Goal: Task Accomplishment & Management: Complete application form

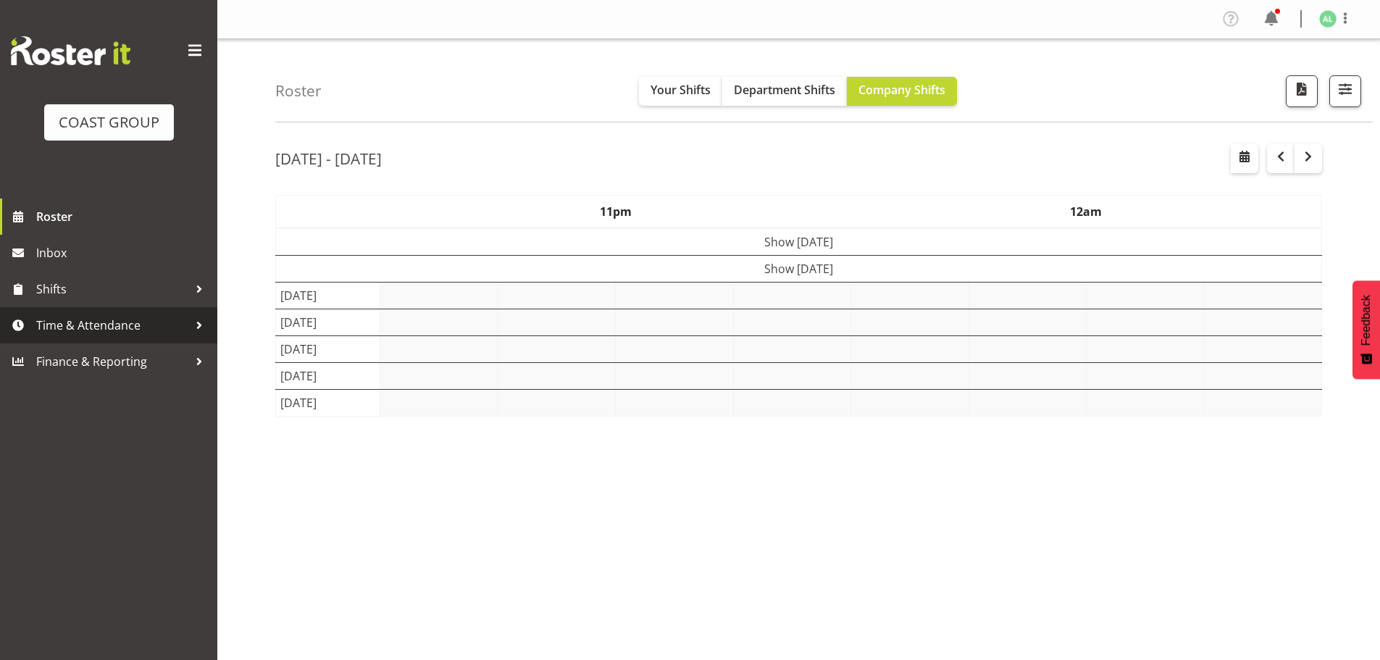
click at [83, 328] on span "Time & Attendance" at bounding box center [112, 325] width 152 height 22
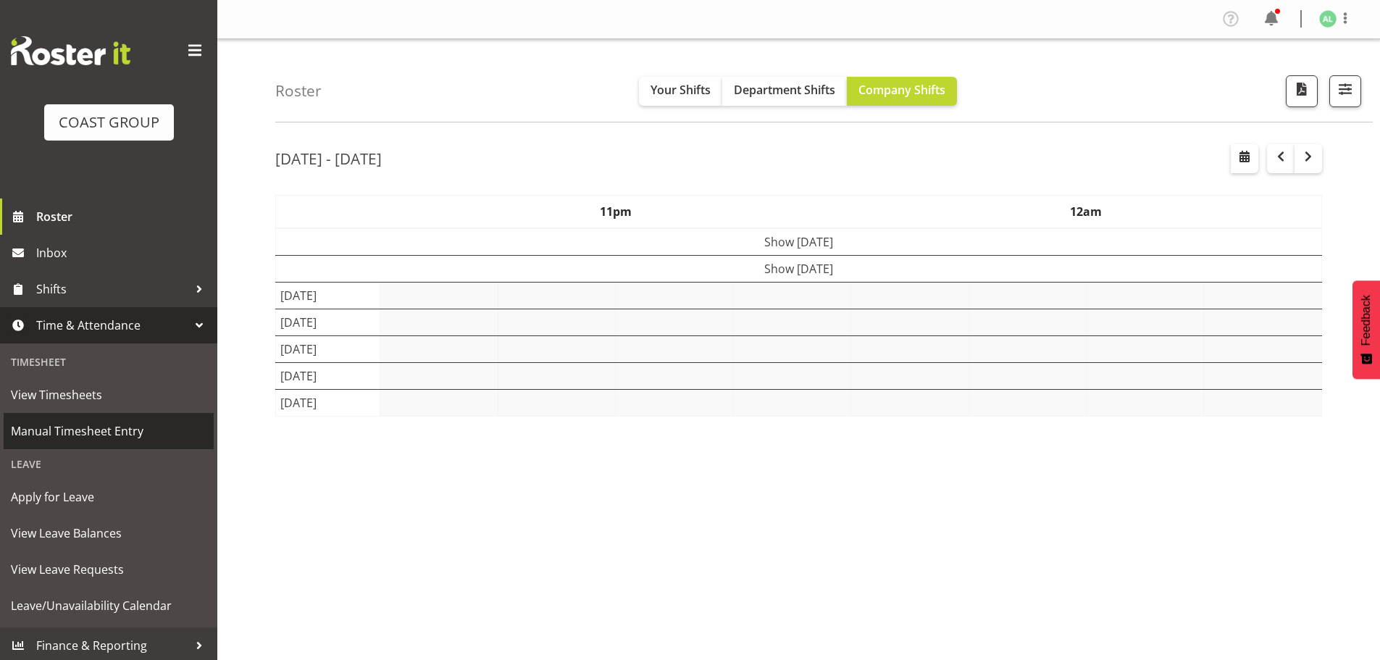
click at [91, 426] on span "Manual Timesheet Entry" at bounding box center [109, 431] width 196 height 22
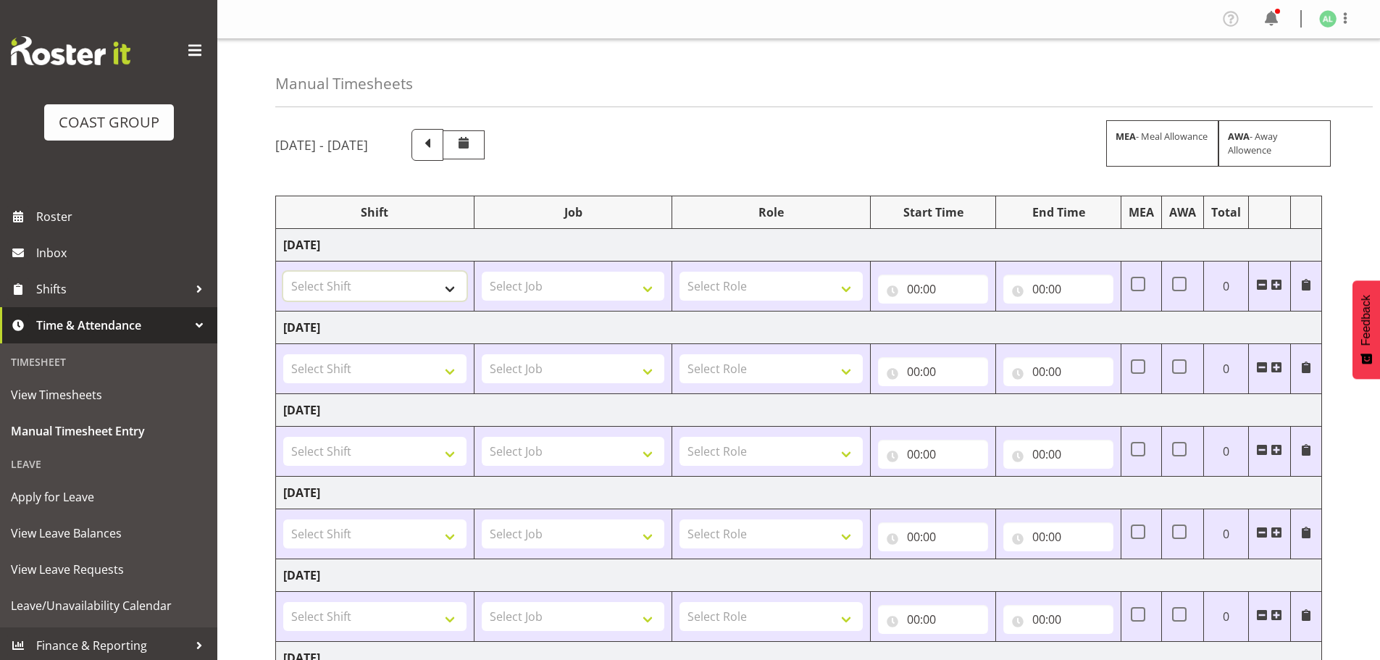
click at [341, 279] on select "Select Shift EHS AKL SALES EHS [PERSON_NAME] Hours EHS [PERSON_NAME] Hours Stri…" at bounding box center [374, 286] width 183 height 29
select select "1327"
click at [283, 272] on select "Select Shift EHS AKL SALES EHS [PERSON_NAME] Hours EHS [PERSON_NAME] Hours Stri…" at bounding box center [374, 286] width 183 height 29
click at [585, 288] on select "Select Job 1 Carlton Events 1 [PERSON_NAME][GEOGRAPHIC_DATA] 1 [PERSON_NAME][GE…" at bounding box center [573, 286] width 183 height 29
select select "10251"
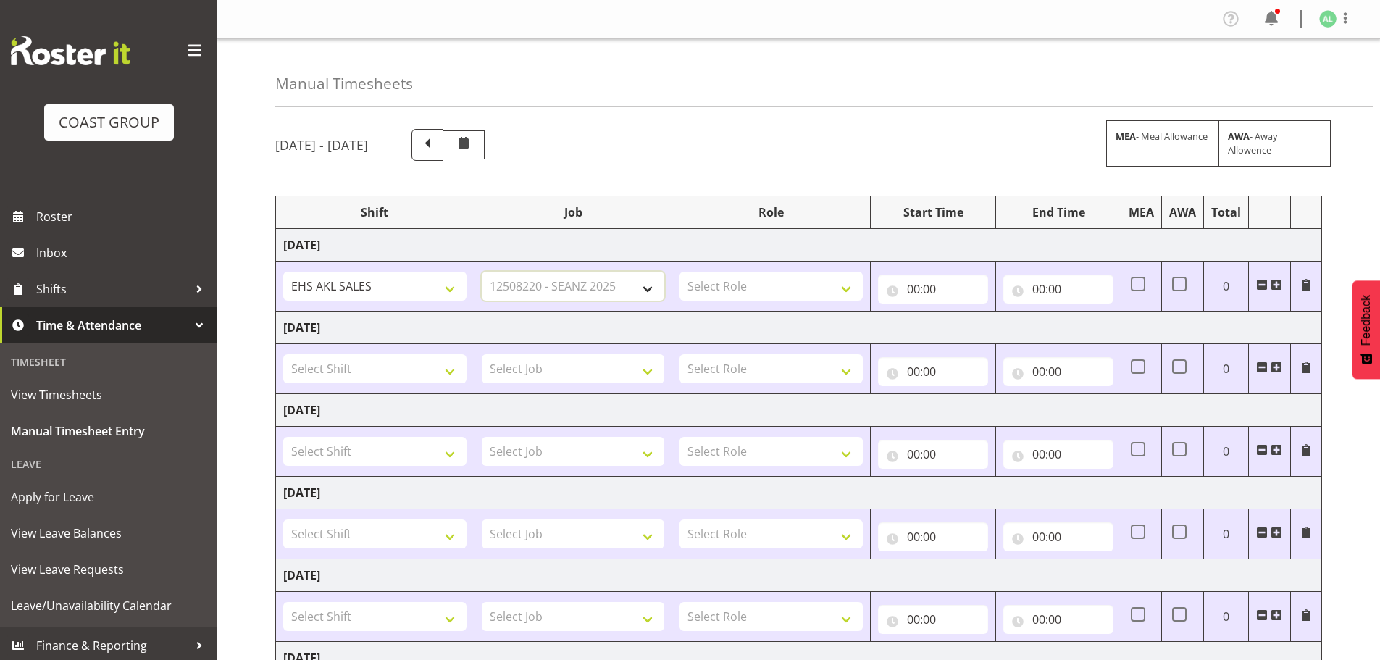
click at [482, 272] on select "Select Job 1 Carlton Events 1 [PERSON_NAME][GEOGRAPHIC_DATA] 1 [PERSON_NAME][GE…" at bounding box center [573, 286] width 183 height 29
click at [736, 287] on select "Select Role ACCOUNT MANAGER Account Manager" at bounding box center [770, 286] width 183 height 29
select select "197"
click at [679, 272] on select "Select Role ACCOUNT MANAGER Account Manager" at bounding box center [770, 286] width 183 height 29
click at [912, 292] on input "00:00" at bounding box center [933, 288] width 110 height 29
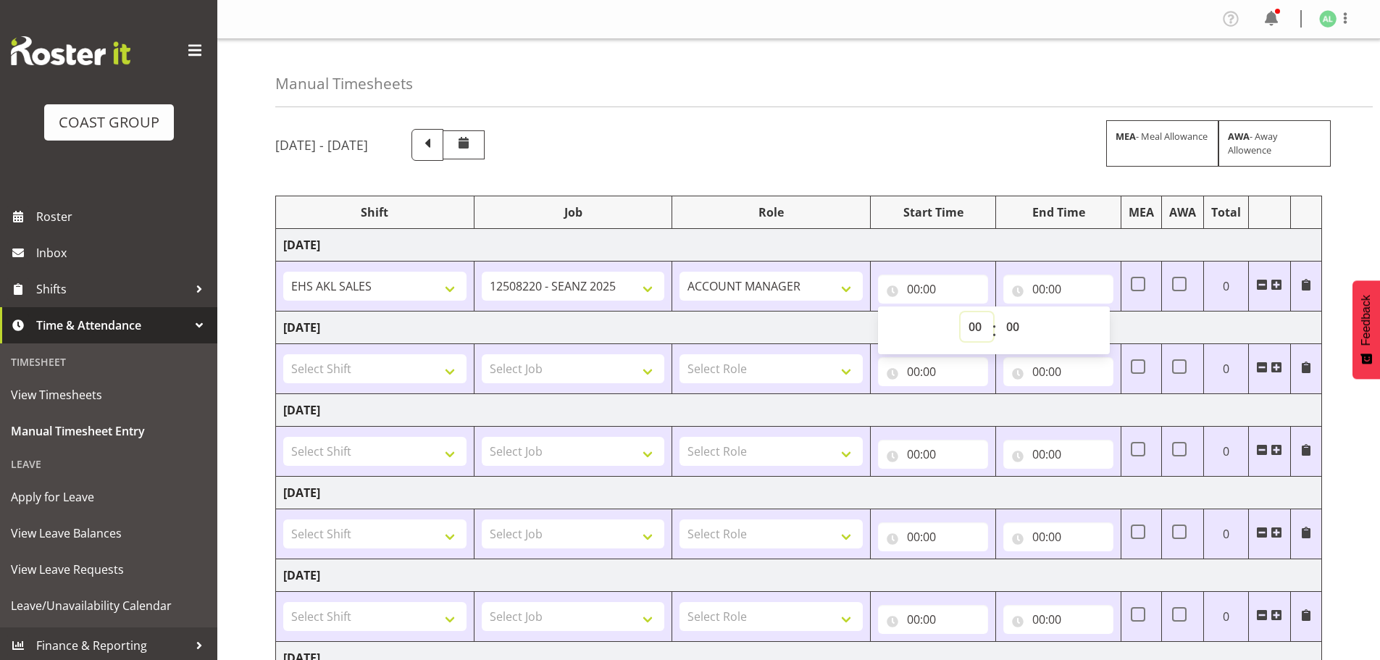
click at [980, 327] on select "00 01 02 03 04 05 06 07 08 09 10 11 12 13 14 15 16 17 18 19 20 21 22 23" at bounding box center [976, 326] width 33 height 29
select select "7"
click at [960, 312] on select "00 01 02 03 04 05 06 07 08 09 10 11 12 13 14 15 16 17 18 19 20 21 22 23" at bounding box center [976, 326] width 33 height 29
type input "07:00"
click at [1014, 329] on select "00 01 02 03 04 05 06 07 08 09 10 11 12 13 14 15 16 17 18 19 20 21 22 23 24 25 2…" at bounding box center [1014, 326] width 33 height 29
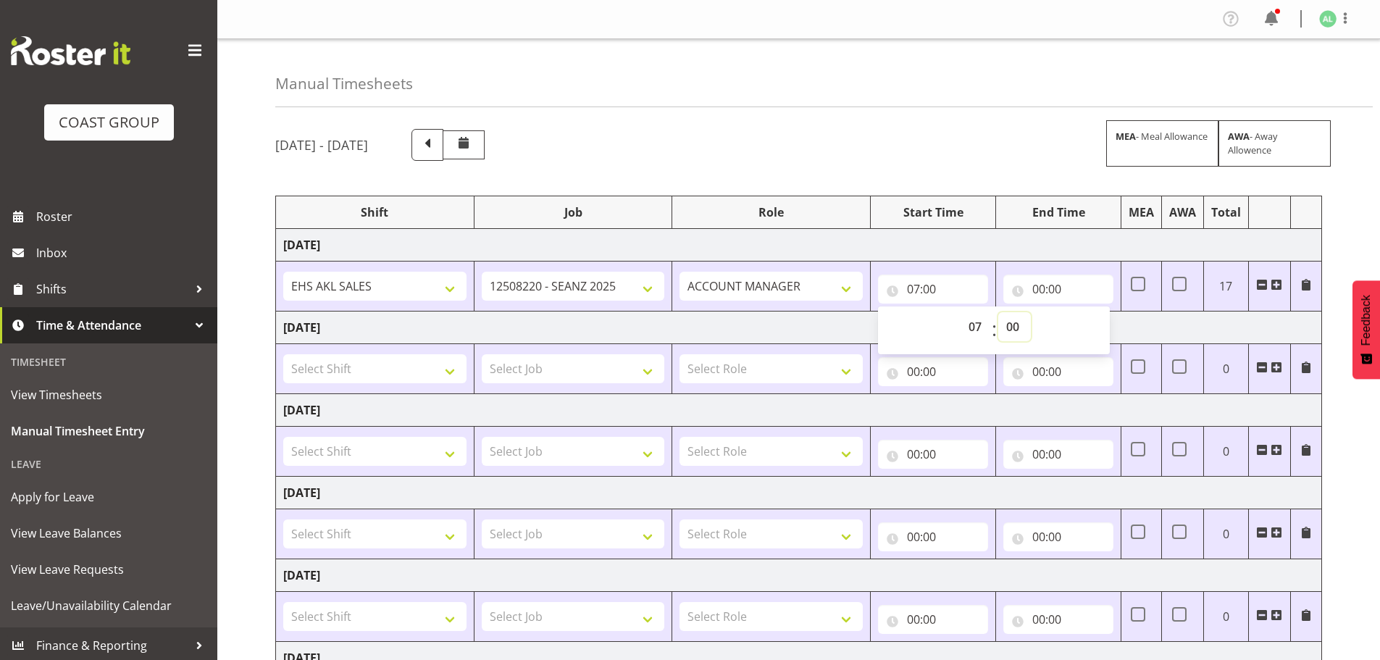
select select "30"
click at [998, 312] on select "00 01 02 03 04 05 06 07 08 09 10 11 12 13 14 15 16 17 18 19 20 21 22 23 24 25 2…" at bounding box center [1014, 326] width 33 height 29
type input "07:30"
click at [1036, 287] on input "00:00" at bounding box center [1058, 288] width 110 height 29
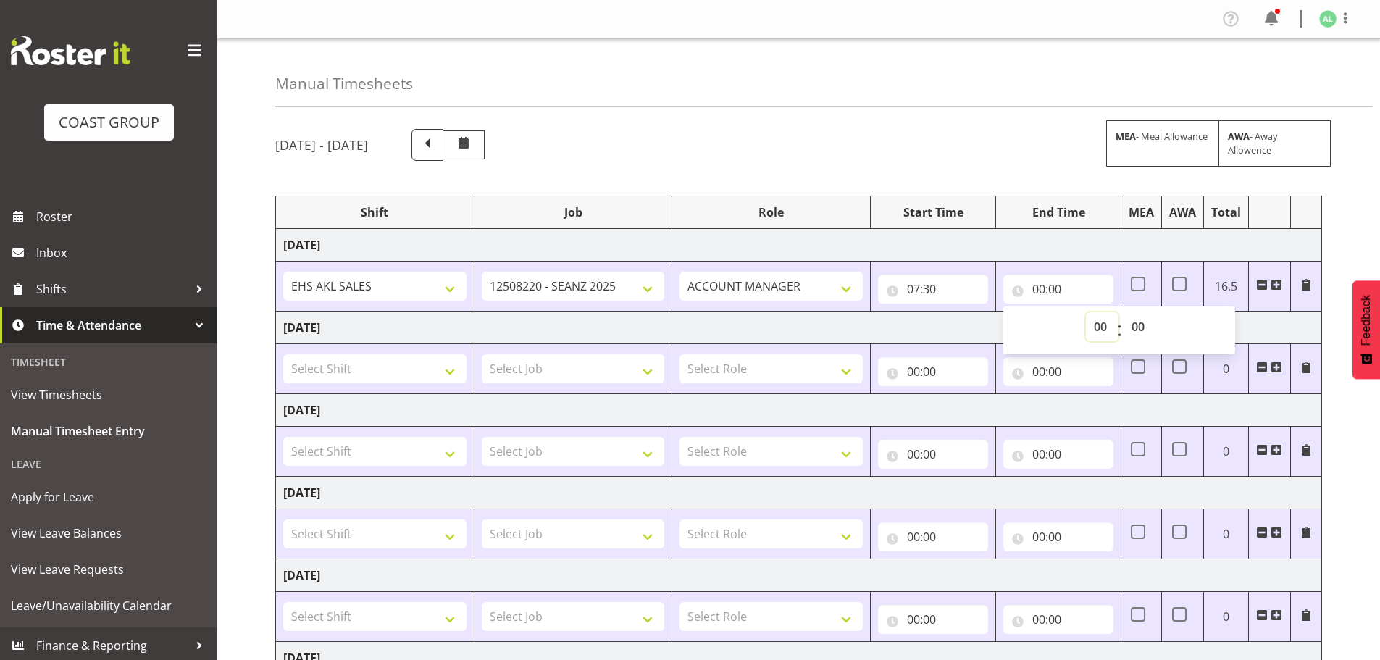
click at [1094, 324] on select "00 01 02 03 04 05 06 07 08 09 10 11 12 13 14 15 16 17 18 19 20 21 22 23" at bounding box center [1102, 326] width 33 height 29
select select "9"
click at [1086, 312] on select "00 01 02 03 04 05 06 07 08 09 10 11 12 13 14 15 16 17 18 19 20 21 22 23" at bounding box center [1102, 326] width 33 height 29
type input "09:00"
click at [1275, 284] on span at bounding box center [1276, 285] width 12 height 12
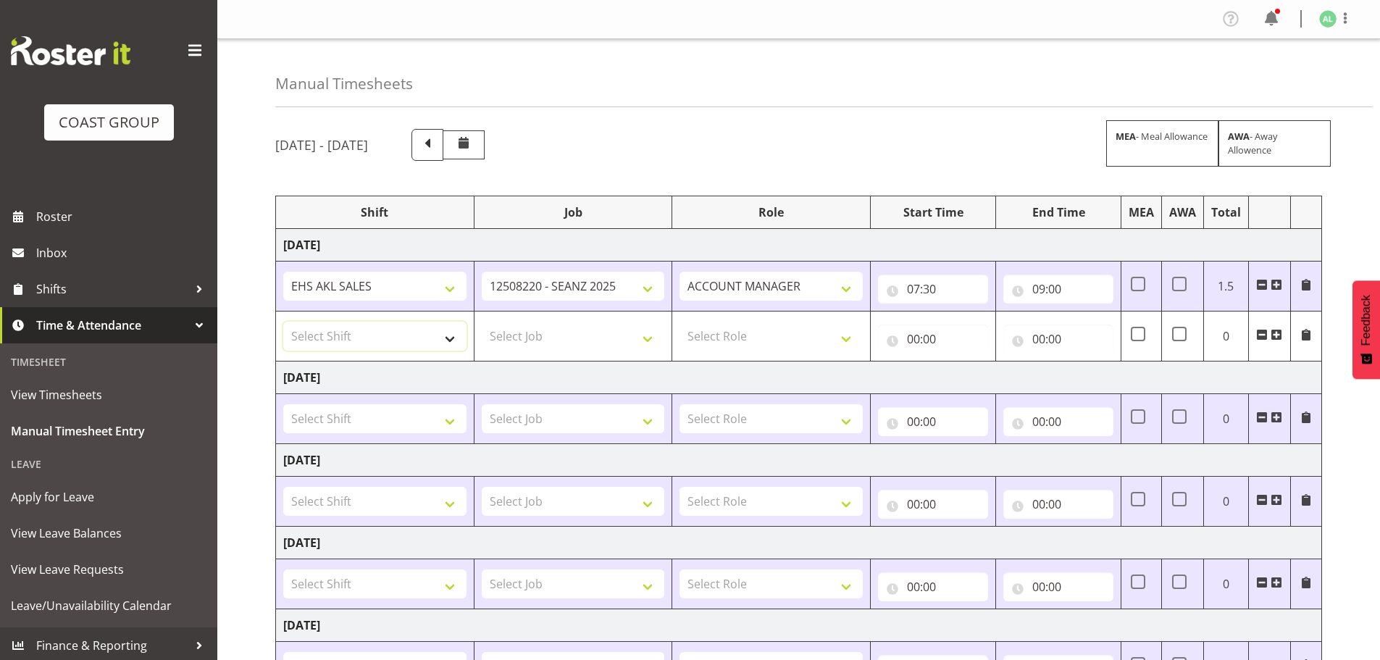
click at [340, 336] on select "Select Shift EHS AKL SALES EHS [PERSON_NAME] Hours EHS [PERSON_NAME] Hours Stri…" at bounding box center [374, 336] width 183 height 29
select select "1327"
click at [283, 322] on select "Select Shift EHS AKL SALES EHS [PERSON_NAME] Hours EHS [PERSON_NAME] Hours Stri…" at bounding box center [374, 336] width 183 height 29
click at [540, 347] on select "Select Job 1 Carlton Events 1 [PERSON_NAME][GEOGRAPHIC_DATA] 1 [PERSON_NAME][GE…" at bounding box center [573, 336] width 183 height 29
select select "10243"
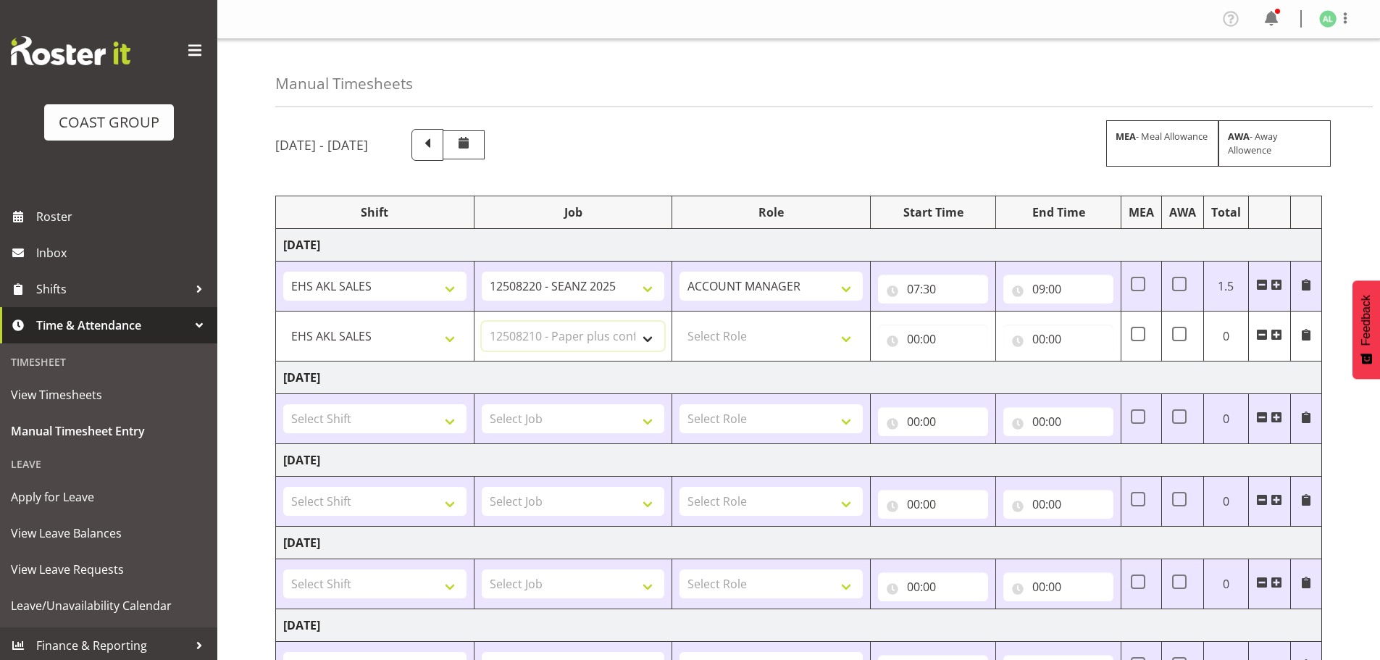
click at [482, 322] on select "Select Job 1 Carlton Events 1 [PERSON_NAME][GEOGRAPHIC_DATA] 1 [PERSON_NAME][GE…" at bounding box center [573, 336] width 183 height 29
click at [729, 336] on select "Select Role ACCOUNT MANAGER Account Manager" at bounding box center [770, 336] width 183 height 29
select select "197"
click at [679, 322] on select "Select Role ACCOUNT MANAGER Account Manager" at bounding box center [770, 336] width 183 height 29
click at [920, 342] on input "00:00" at bounding box center [933, 338] width 110 height 29
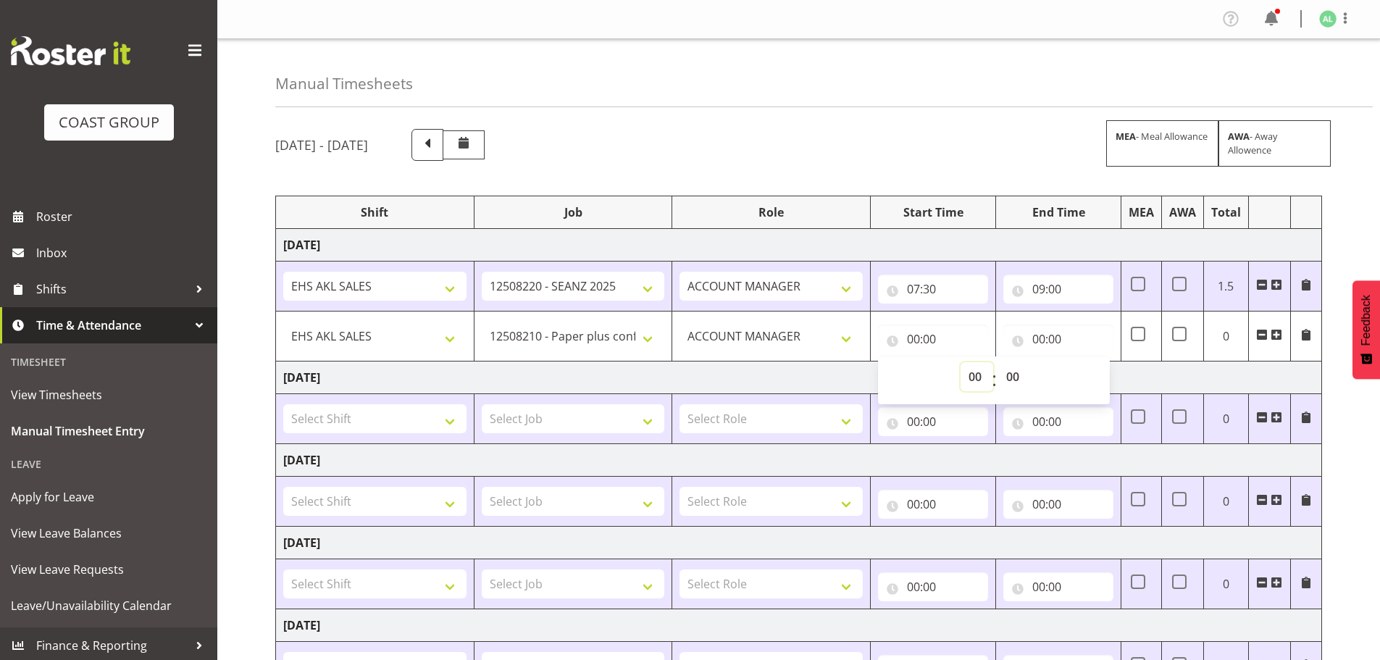
click at [971, 377] on select "00 01 02 03 04 05 06 07 08 09 10 11 12 13 14 15 16 17 18 19 20 21 22 23" at bounding box center [976, 376] width 33 height 29
click at [550, 338] on select "1 Carlton Events 1 [PERSON_NAME] 1 [PERSON_NAME][GEOGRAPHIC_DATA] 1 EHS WAREHOU…" at bounding box center [573, 336] width 183 height 29
select select "10290"
click at [482, 322] on select "1 Carlton Events 1 [PERSON_NAME] 1 [PERSON_NAME][GEOGRAPHIC_DATA] 1 EHS WAREHOU…" at bounding box center [573, 336] width 183 height 29
click at [910, 335] on input "00:00" at bounding box center [933, 338] width 110 height 29
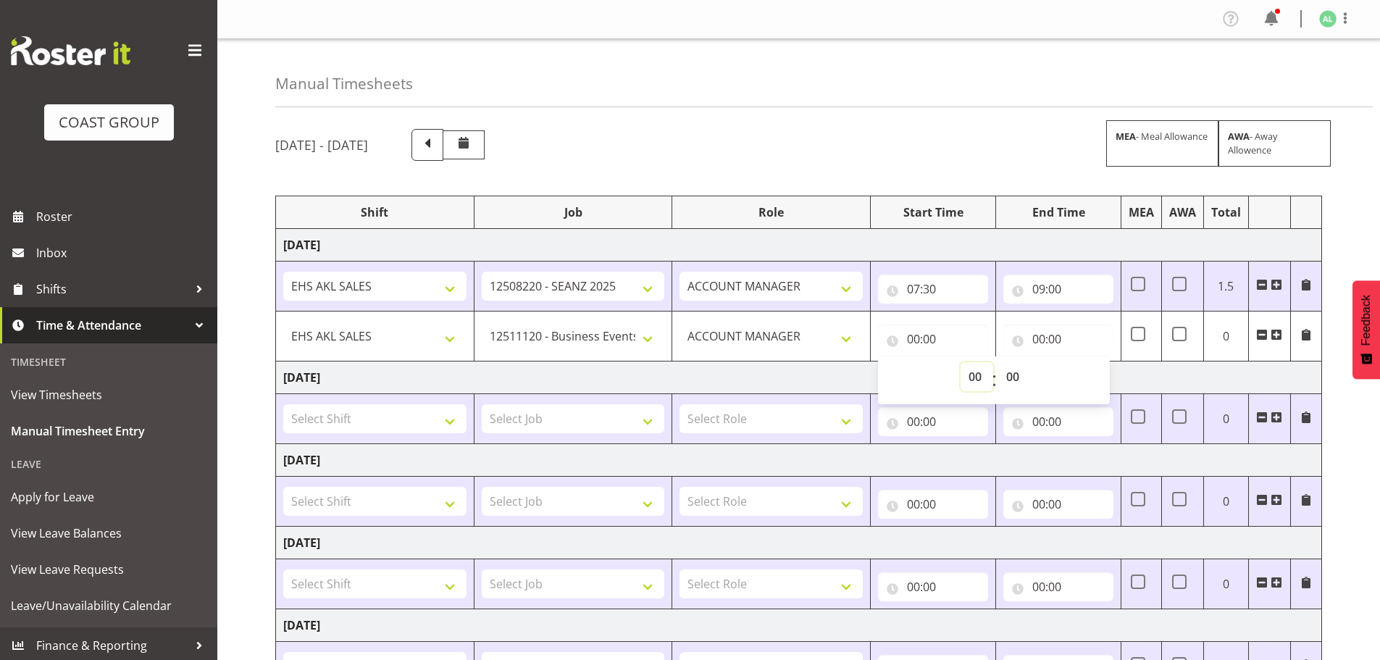
click at [975, 377] on select "00 01 02 03 04 05 06 07 08 09 10 11 12 13 14 15 16 17 18 19 20 21 22 23" at bounding box center [976, 376] width 33 height 29
select select "9"
click at [960, 362] on select "00 01 02 03 04 05 06 07 08 09 10 11 12 13 14 15 16 17 18 19 20 21 22 23" at bounding box center [976, 376] width 33 height 29
type input "09:00"
click at [1032, 343] on input "00:00" at bounding box center [1058, 338] width 110 height 29
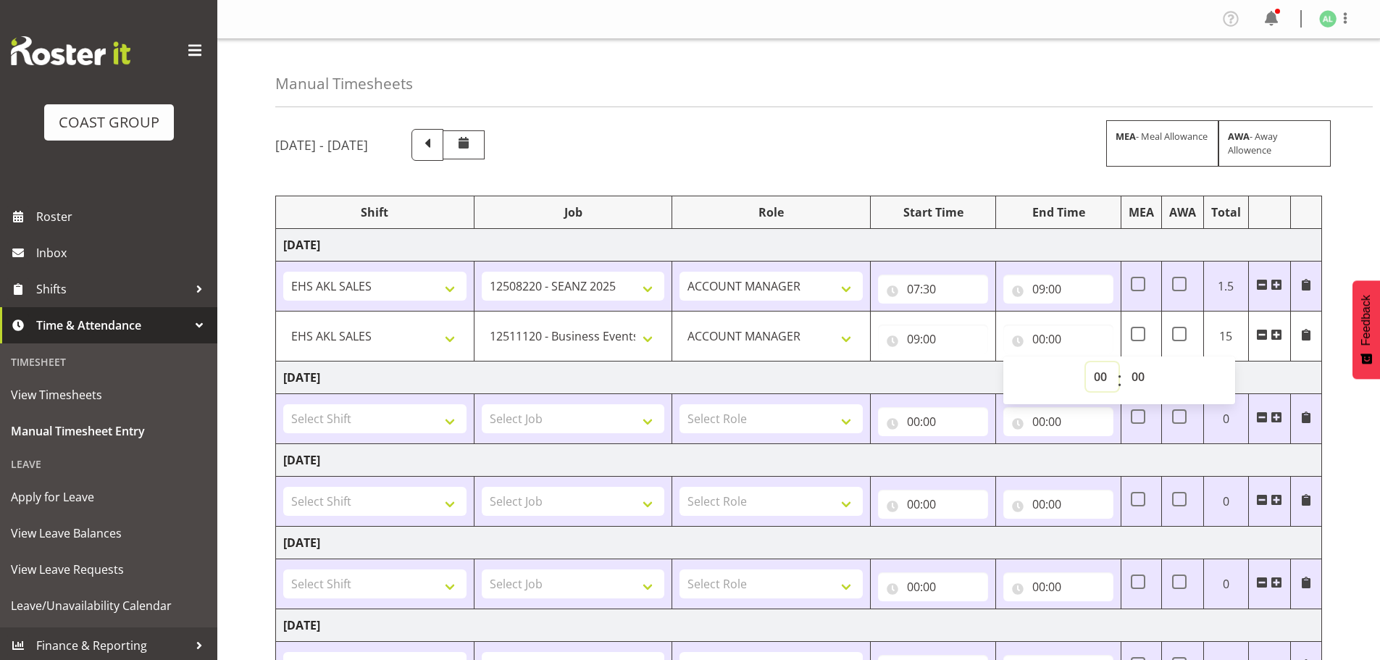
click at [1101, 377] on select "00 01 02 03 04 05 06 07 08 09 10 11 12 13 14 15 16 17 18 19 20 21 22 23" at bounding box center [1102, 376] width 33 height 29
select select "12"
click at [1086, 362] on select "00 01 02 03 04 05 06 07 08 09 10 11 12 13 14 15 16 17 18 19 20 21 22 23" at bounding box center [1102, 376] width 33 height 29
type input "12:00"
click at [1276, 334] on span at bounding box center [1276, 335] width 12 height 12
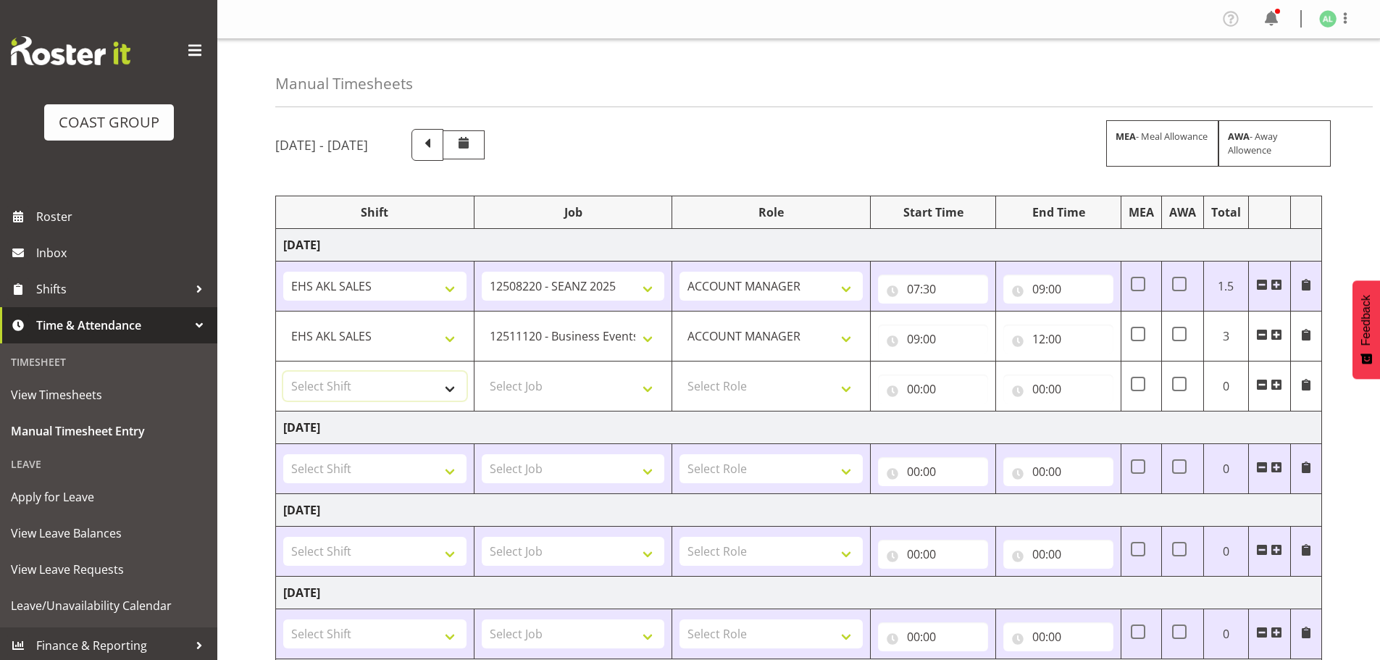
click at [327, 382] on select "Select Shift EHS AKL SALES EHS [PERSON_NAME] Hours EHS [PERSON_NAME] Hours Stri…" at bounding box center [374, 386] width 183 height 29
select select "1327"
click at [283, 372] on select "Select Shift EHS AKL SALES EHS [PERSON_NAME] Hours EHS [PERSON_NAME] Hours Stri…" at bounding box center [374, 386] width 183 height 29
click at [527, 385] on select "Select Job 1 Carlton Events 1 [PERSON_NAME][GEOGRAPHIC_DATA] 1 [PERSON_NAME][GE…" at bounding box center [573, 386] width 183 height 29
select select "10496"
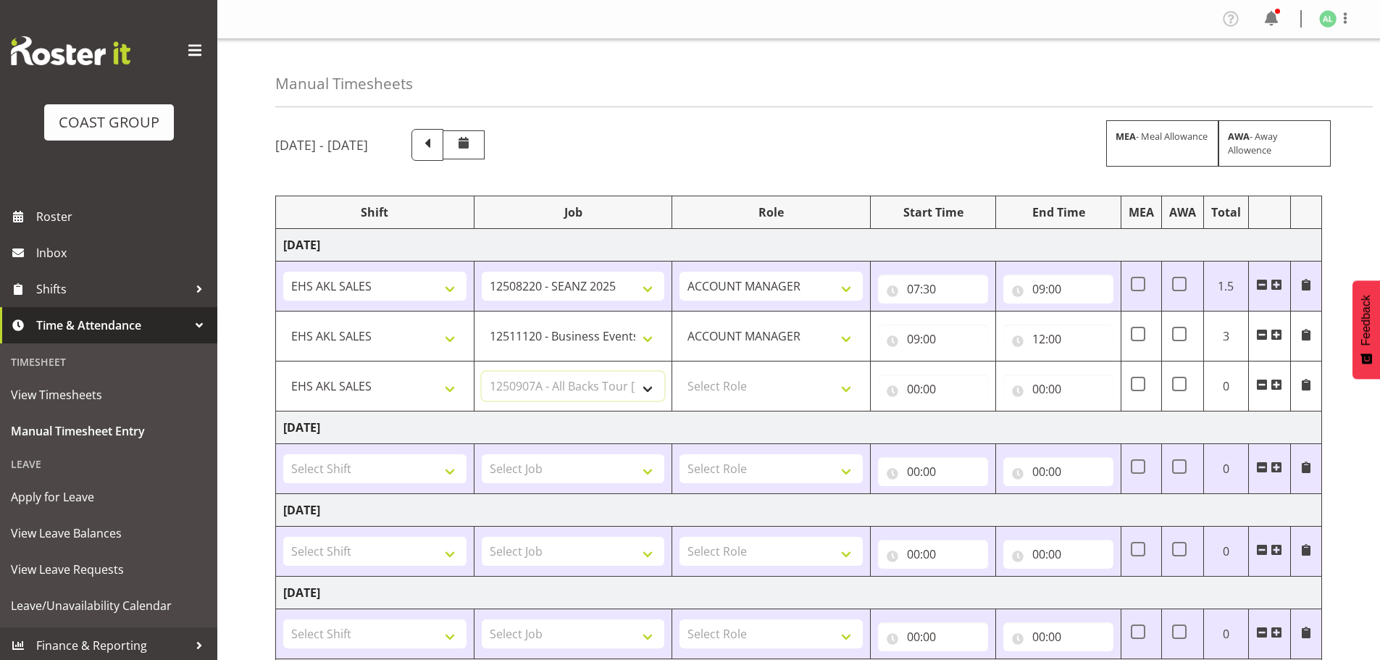
click at [482, 372] on select "Select Job 1 Carlton Events 1 [PERSON_NAME][GEOGRAPHIC_DATA] 1 [PERSON_NAME][GE…" at bounding box center [573, 386] width 183 height 29
click at [576, 387] on select "1 Carlton Events 1 [PERSON_NAME] 1 [PERSON_NAME][GEOGRAPHIC_DATA] 1 EHS WAREHOU…" at bounding box center [573, 386] width 183 height 29
click at [703, 385] on select "Select Role ACCOUNT MANAGER Account Manager" at bounding box center [770, 386] width 183 height 29
select select "197"
click at [679, 372] on select "Select Role ACCOUNT MANAGER Account Manager" at bounding box center [770, 386] width 183 height 29
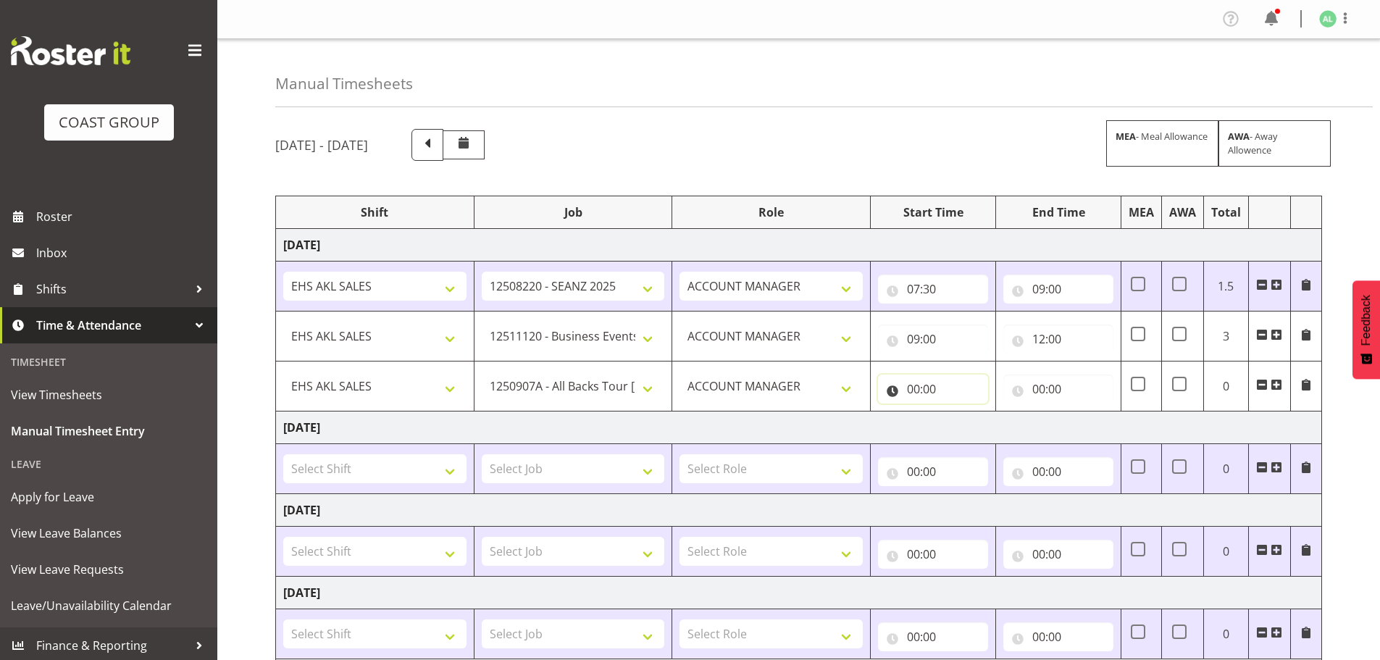
click at [919, 387] on input "00:00" at bounding box center [933, 388] width 110 height 29
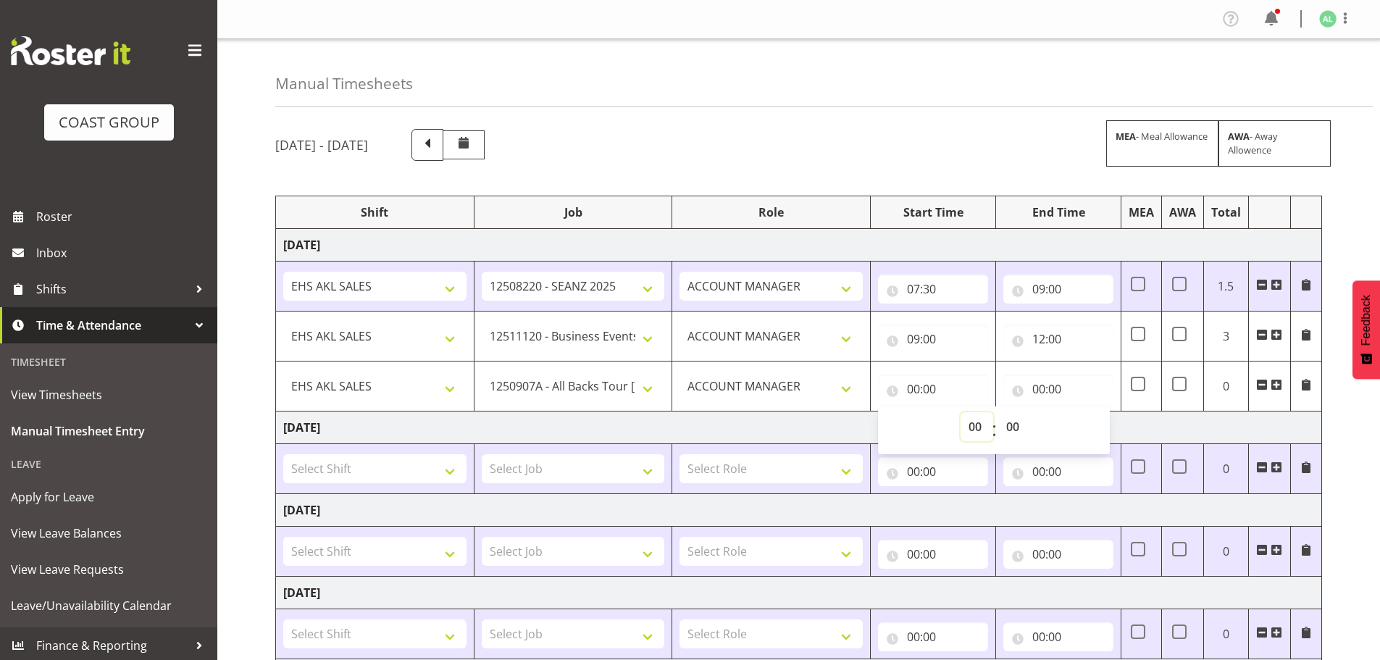
click at [981, 429] on select "00 01 02 03 04 05 06 07 08 09 10 11 12 13 14 15 16 17 18 19 20 21 22 23" at bounding box center [976, 426] width 33 height 29
select select "12"
click at [960, 412] on select "00 01 02 03 04 05 06 07 08 09 10 11 12 13 14 15 16 17 18 19 20 21 22 23" at bounding box center [976, 426] width 33 height 29
type input "12:00"
click at [1019, 425] on select "00 01 02 03 04 05 06 07 08 09 10 11 12 13 14 15 16 17 18 19 20 21 22 23 24 25 2…" at bounding box center [1014, 426] width 33 height 29
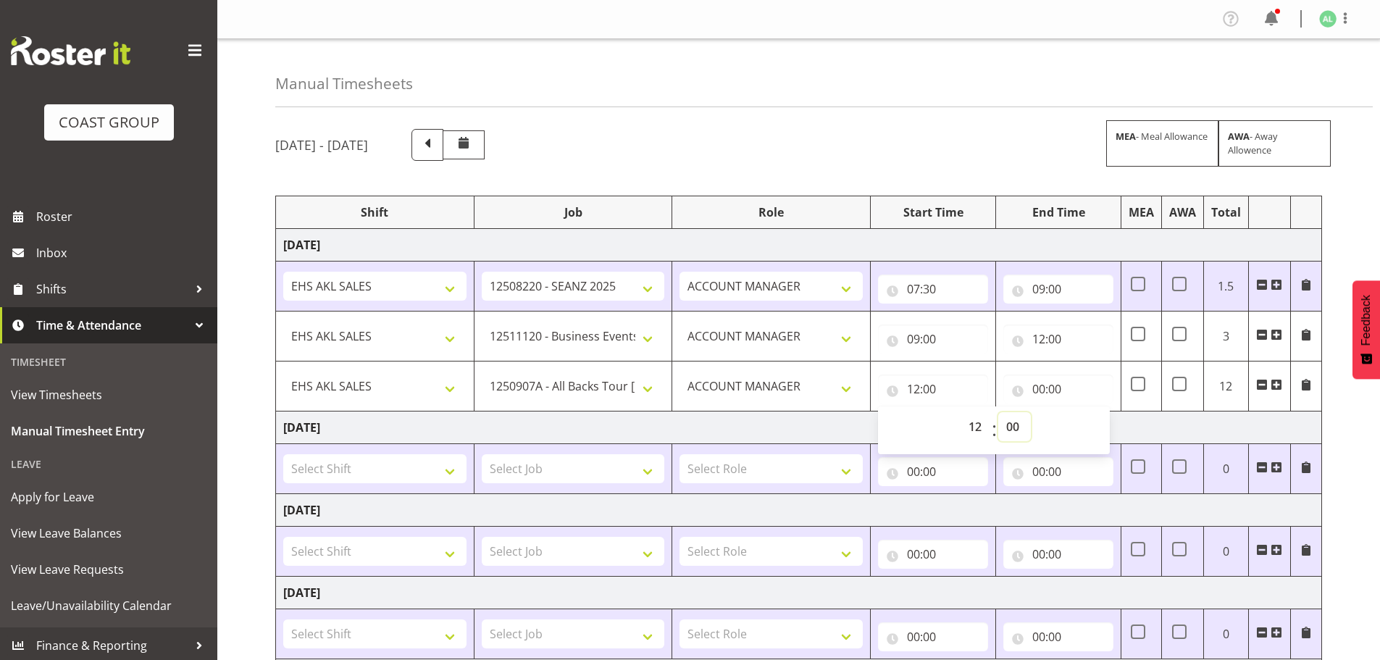
select select "30"
click at [998, 412] on select "00 01 02 03 04 05 06 07 08 09 10 11 12 13 14 15 16 17 18 19 20 21 22 23 24 25 2…" at bounding box center [1014, 426] width 33 height 29
type input "12:30"
click at [1043, 389] on input "00:00" at bounding box center [1058, 388] width 110 height 29
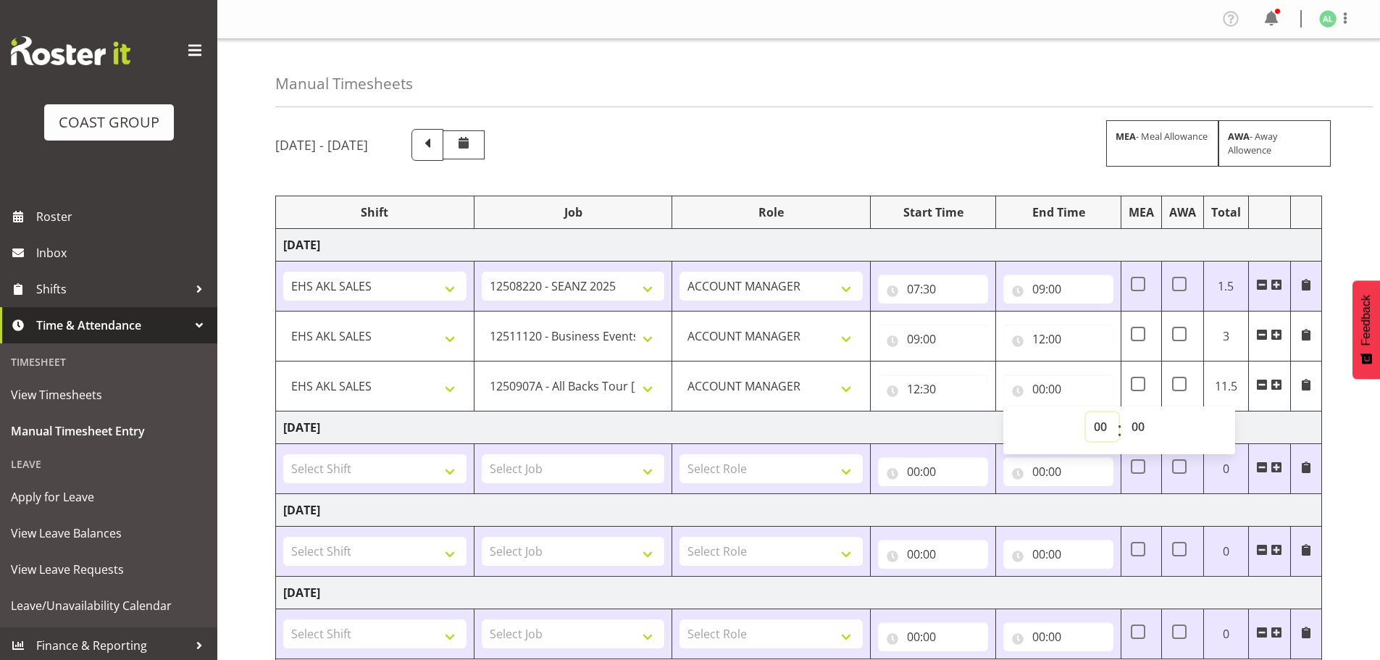
click at [1095, 426] on select "00 01 02 03 04 05 06 07 08 09 10 11 12 13 14 15 16 17 18 19 20 21 22 23" at bounding box center [1102, 426] width 33 height 29
select select "14"
click at [1086, 412] on select "00 01 02 03 04 05 06 07 08 09 10 11 12 13 14 15 16 17 18 19 20 21 22 23" at bounding box center [1102, 426] width 33 height 29
type input "14:00"
click at [1275, 379] on span at bounding box center [1276, 385] width 12 height 12
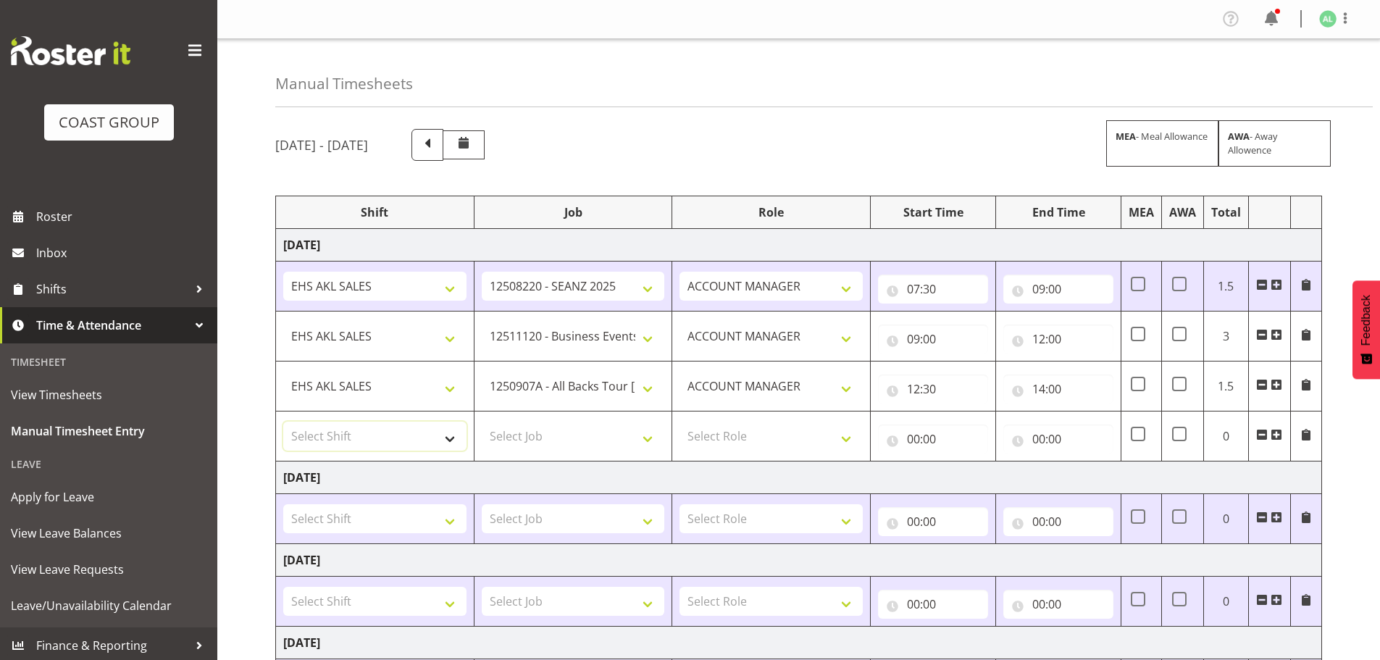
click at [320, 429] on select "Select Shift EHS AKL SALES EHS [PERSON_NAME] Hours EHS [PERSON_NAME] Hours Stri…" at bounding box center [374, 435] width 183 height 29
select select "1327"
click at [283, 421] on select "Select Shift EHS AKL SALES EHS [PERSON_NAME] Hours EHS [PERSON_NAME] Hours Stri…" at bounding box center [374, 435] width 183 height 29
click at [534, 437] on select "Select Job 1 Carlton Events 1 [PERSON_NAME][GEOGRAPHIC_DATA] 1 [PERSON_NAME][GE…" at bounding box center [573, 435] width 183 height 29
select select "9932"
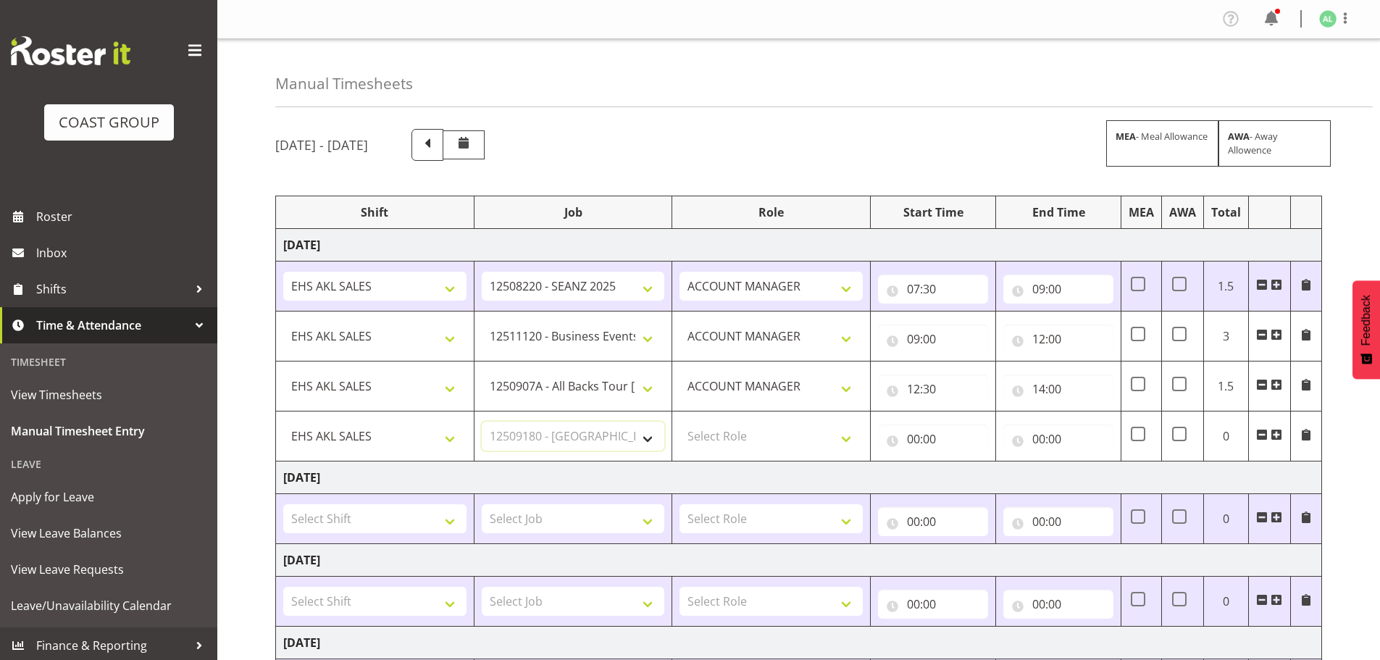
click at [482, 421] on select "Select Job 1 Carlton Events 1 [PERSON_NAME][GEOGRAPHIC_DATA] 1 [PERSON_NAME][GE…" at bounding box center [573, 435] width 183 height 29
click at [726, 439] on select "Select Role ACCOUNT MANAGER Account Manager" at bounding box center [770, 435] width 183 height 29
select select "197"
click at [679, 421] on select "Select Role ACCOUNT MANAGER Account Manager" at bounding box center [770, 435] width 183 height 29
click at [931, 441] on input "00:00" at bounding box center [933, 438] width 110 height 29
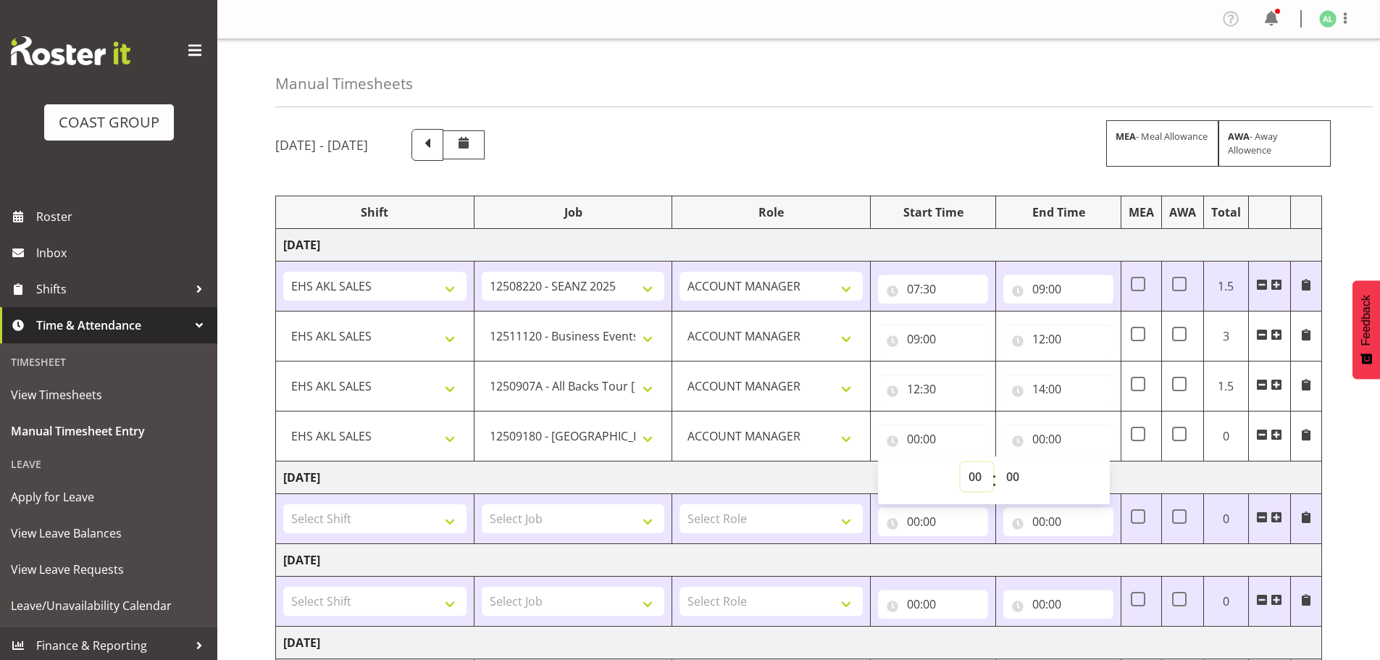
click at [966, 472] on select "00 01 02 03 04 05 06 07 08 09 10 11 12 13 14 15 16 17 18 19 20 21 22 23" at bounding box center [976, 476] width 33 height 29
select select "14"
click at [960, 462] on select "00 01 02 03 04 05 06 07 08 09 10 11 12 13 14 15 16 17 18 19 20 21 22 23" at bounding box center [976, 476] width 33 height 29
type input "14:00"
click at [1046, 444] on input "00:00" at bounding box center [1058, 438] width 110 height 29
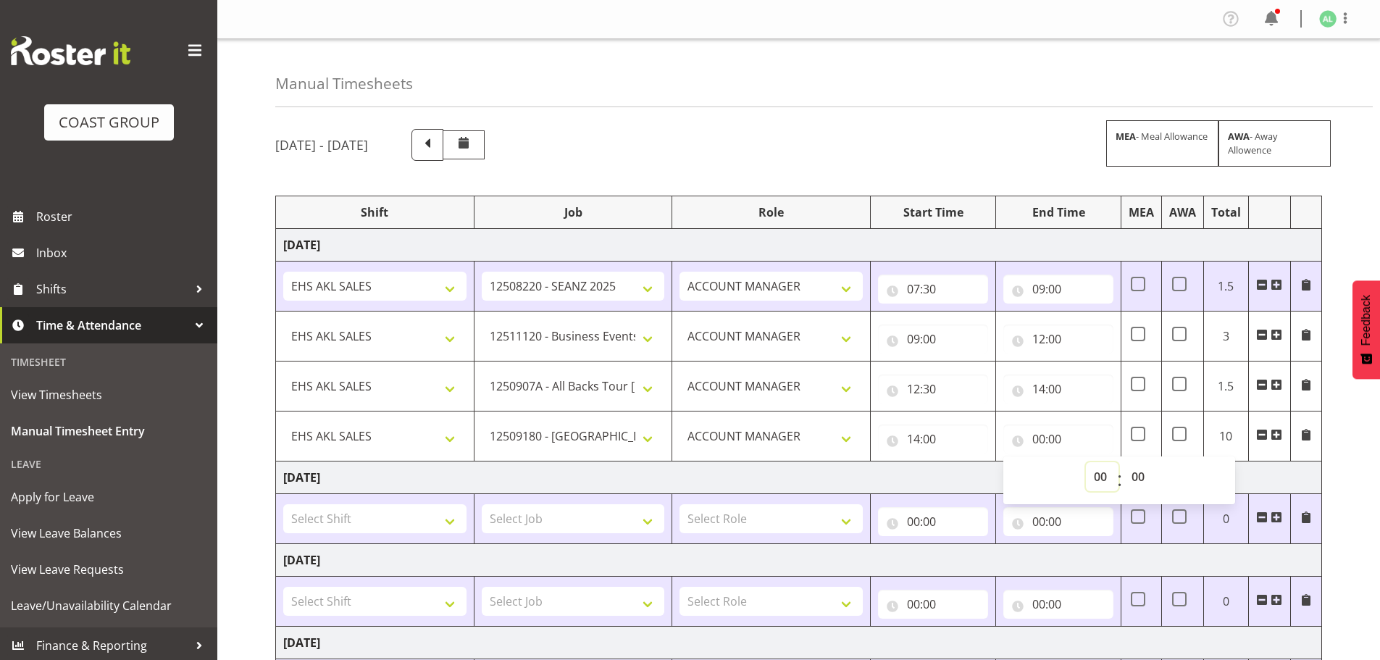
click at [1098, 478] on select "00 01 02 03 04 05 06 07 08 09 10 11 12 13 14 15 16 17 18 19 20 21 22 23" at bounding box center [1102, 476] width 33 height 29
select select "16"
click at [1086, 462] on select "00 01 02 03 04 05 06 07 08 09 10 11 12 13 14 15 16 17 18 19 20 21 22 23" at bounding box center [1102, 476] width 33 height 29
type input "16:00"
click at [1101, 479] on select "00 01 02 03 04 05 06 07 08 09 10 11 12 13 14 15 16 17 18 19 20 21 22 23" at bounding box center [1102, 476] width 33 height 29
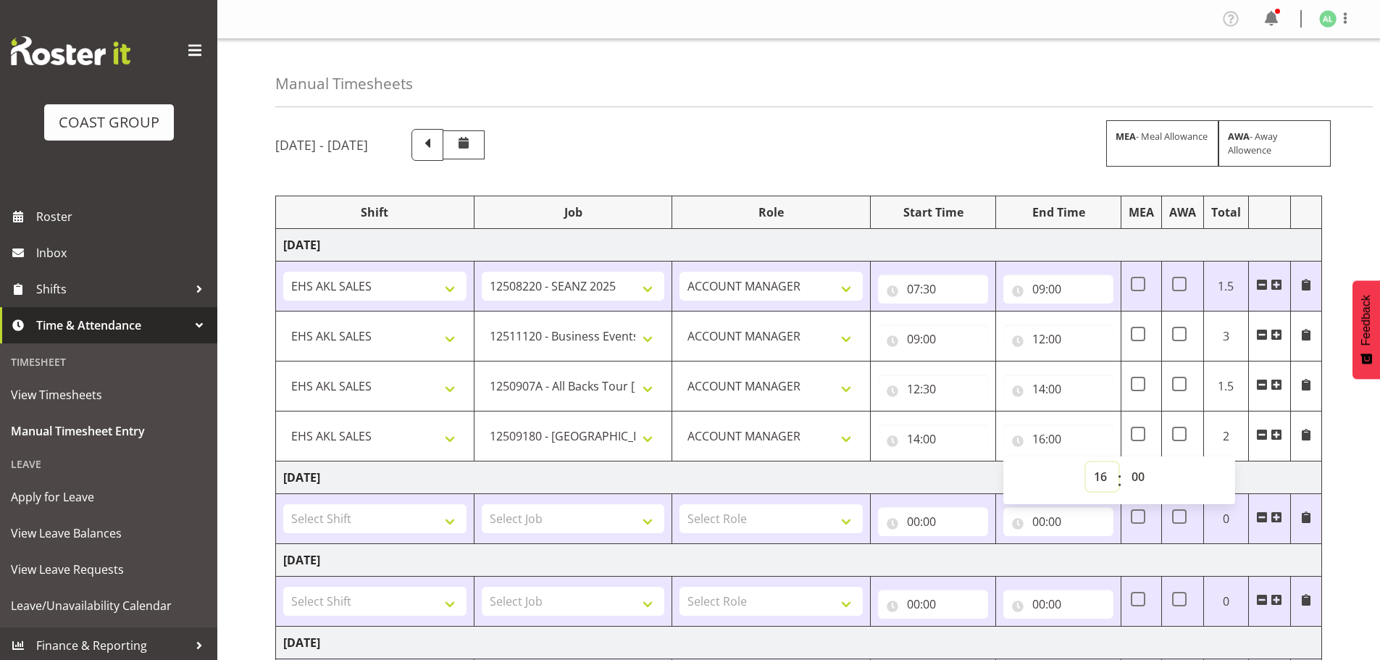
select select "17"
click at [1086, 462] on select "00 01 02 03 04 05 06 07 08 09 10 11 12 13 14 15 16 17 18 19 20 21 22 23" at bounding box center [1102, 476] width 33 height 29
type input "17:00"
click at [799, 478] on td "[DATE]" at bounding box center [799, 477] width 1046 height 33
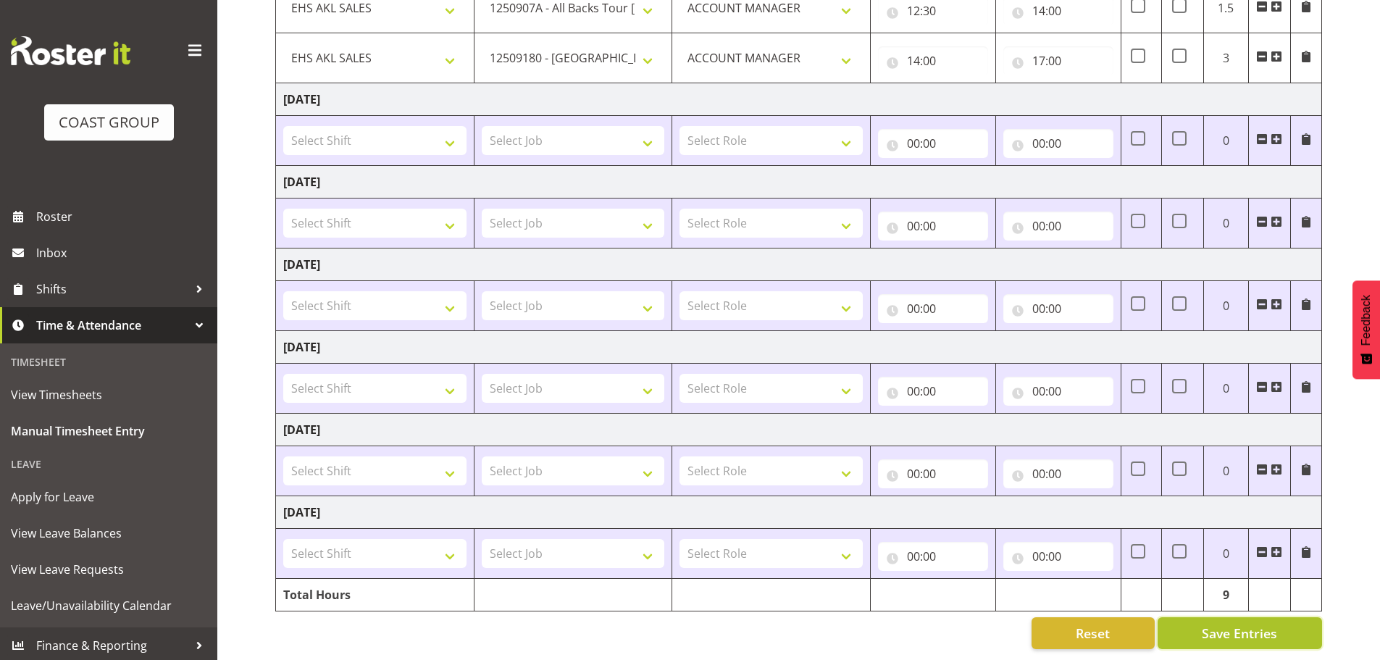
click at [1213, 617] on button "Save Entries" at bounding box center [1239, 633] width 164 height 32
select select "10290"
type input "09:00"
type input "12:00"
select select "10496"
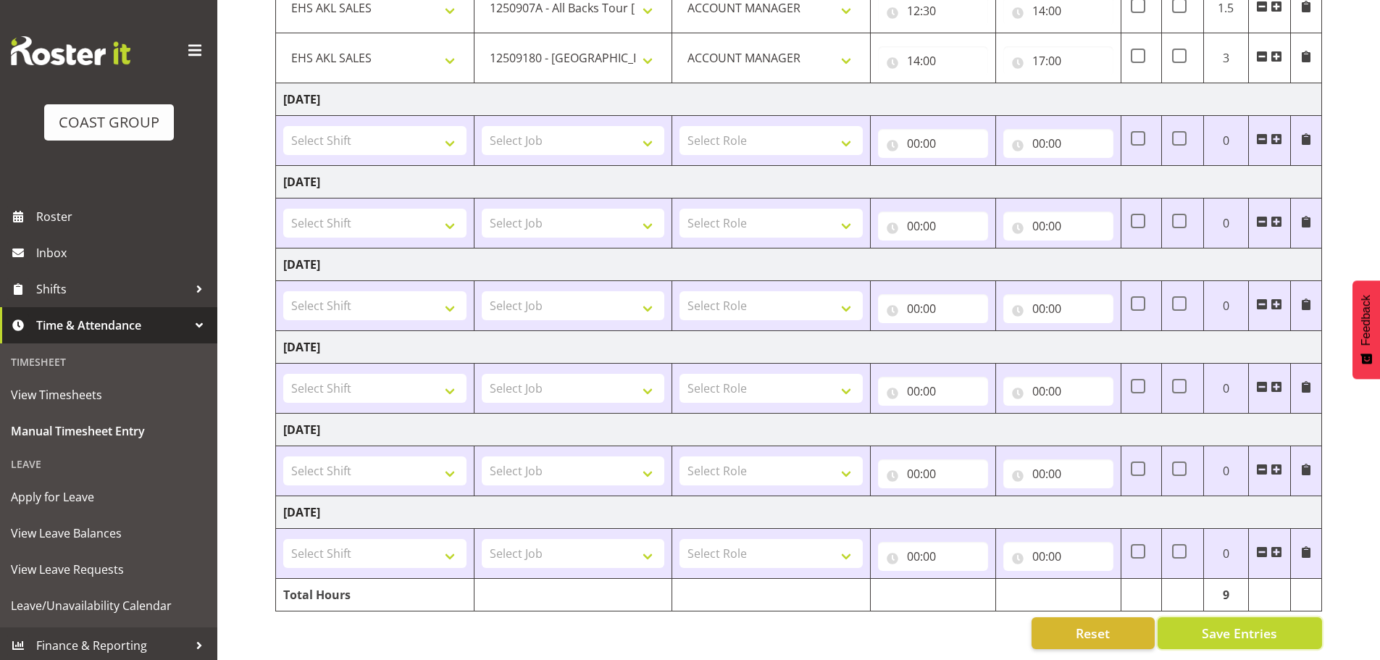
type input "12:30"
type input "14:00"
select select "9932"
type input "14:00"
type input "17:00"
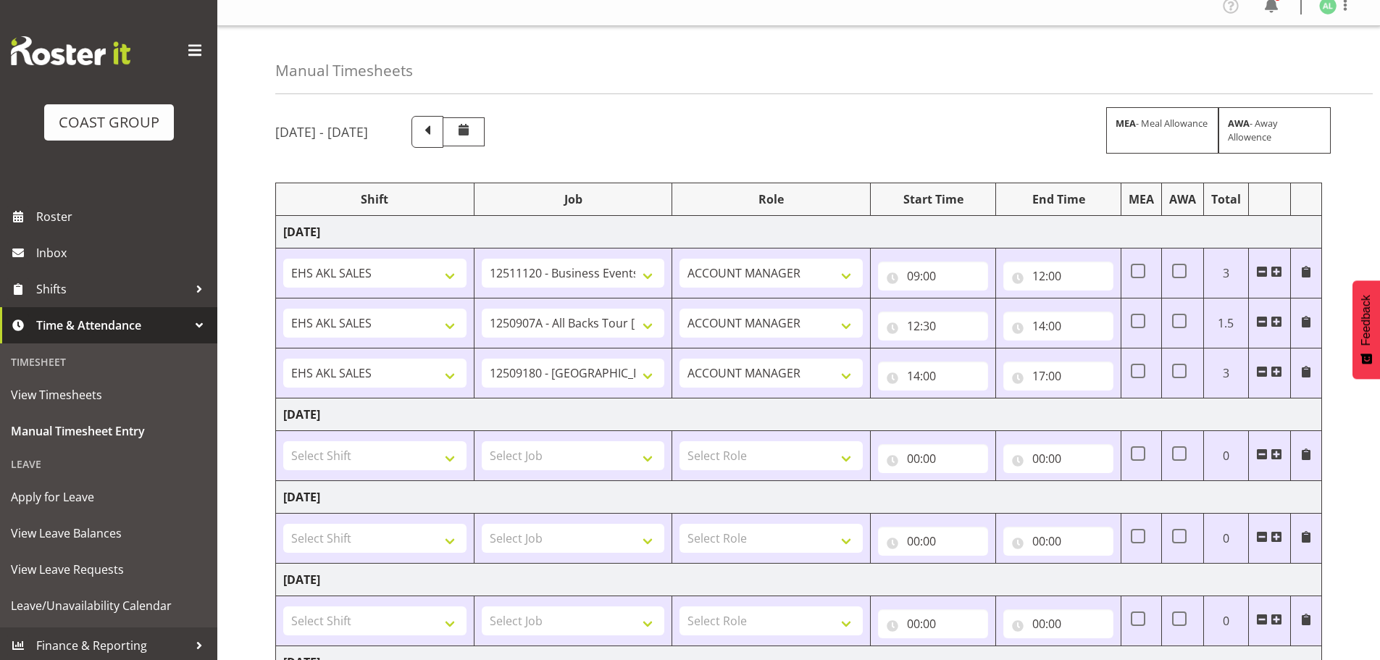
scroll to position [0, 0]
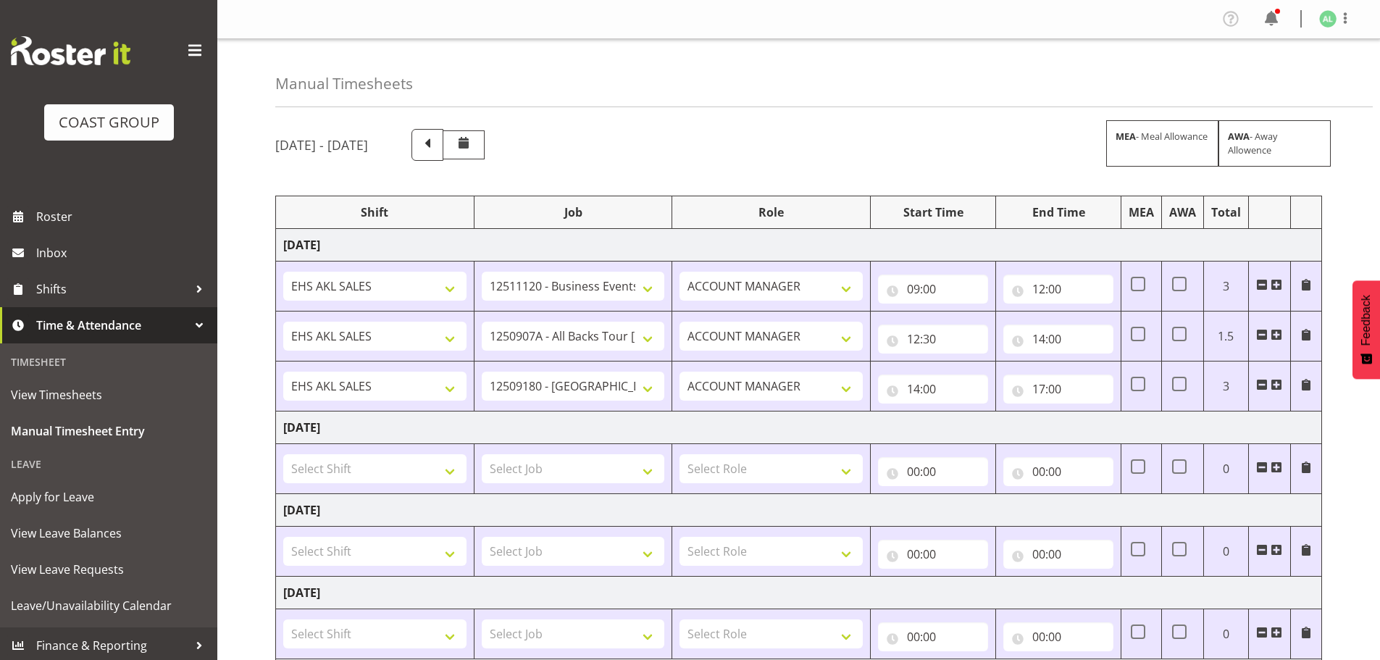
click at [1275, 381] on span at bounding box center [1276, 385] width 12 height 12
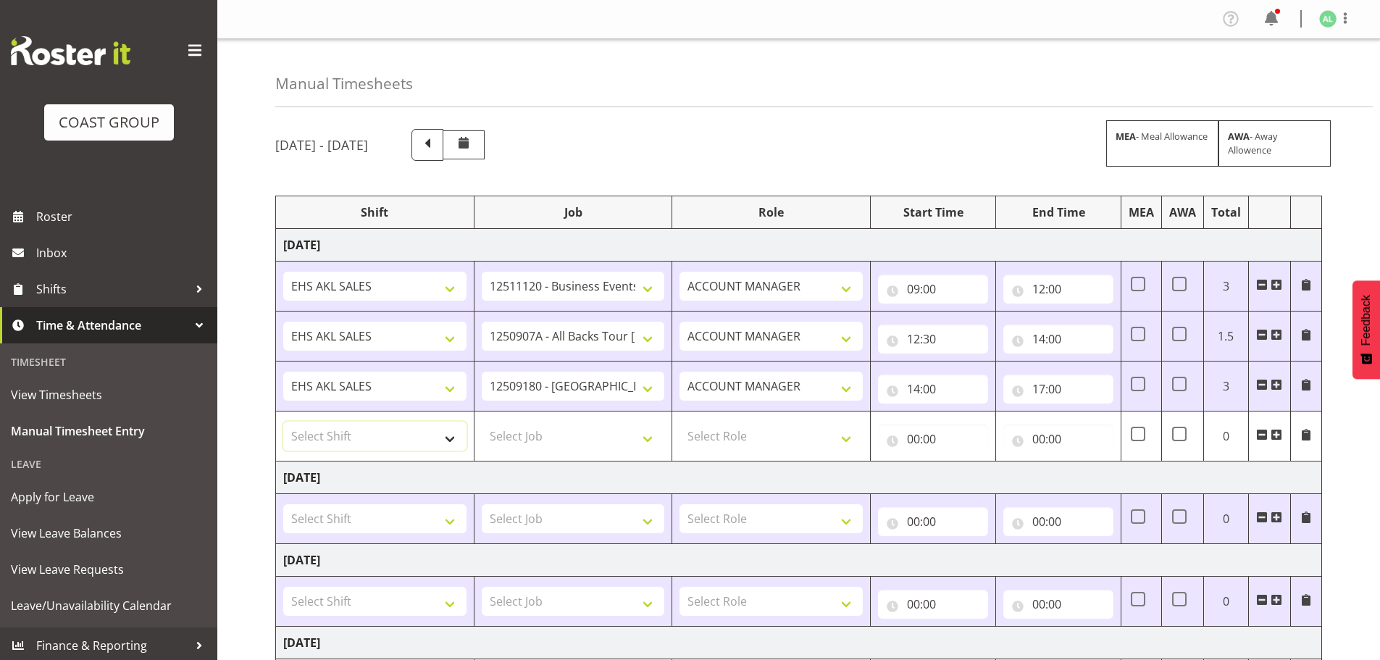
click at [337, 432] on select "Select Shift EHS AKL SALES EHS [PERSON_NAME] Hours EHS [PERSON_NAME] Hours Stri…" at bounding box center [374, 435] width 183 height 29
select select "1327"
click at [283, 421] on select "Select Shift EHS AKL SALES EHS [PERSON_NAME] Hours EHS [PERSON_NAME] Hours Stri…" at bounding box center [374, 435] width 183 height 29
click at [548, 439] on select "Select Job 1 Carlton Events 1 [PERSON_NAME][GEOGRAPHIC_DATA] 1 [PERSON_NAME][GE…" at bounding box center [573, 435] width 183 height 29
select select "10251"
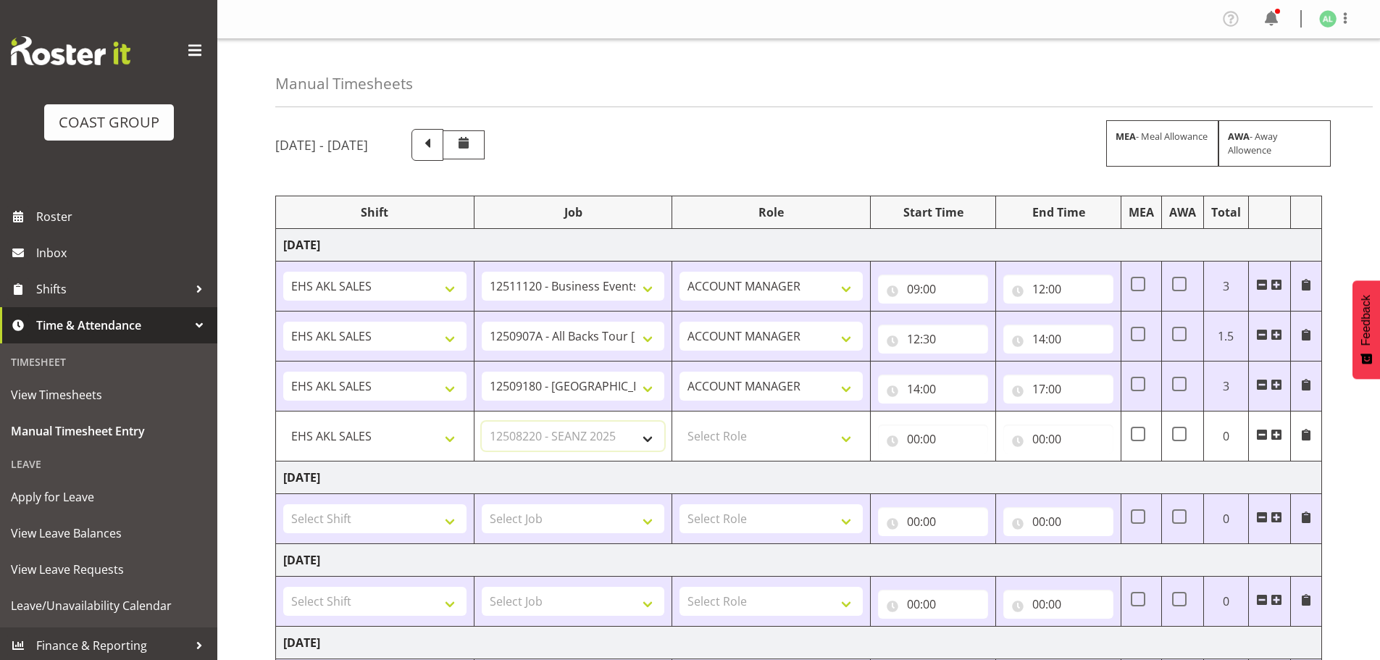
click at [482, 421] on select "Select Job 1 Carlton Events 1 [PERSON_NAME][GEOGRAPHIC_DATA] 1 [PERSON_NAME][GE…" at bounding box center [573, 435] width 183 height 29
click at [710, 443] on select "Select Role ACCOUNT MANAGER Account Manager" at bounding box center [770, 435] width 183 height 29
select select "197"
click at [679, 421] on select "Select Role ACCOUNT MANAGER Account Manager" at bounding box center [770, 435] width 183 height 29
click at [920, 439] on input "00:00" at bounding box center [933, 438] width 110 height 29
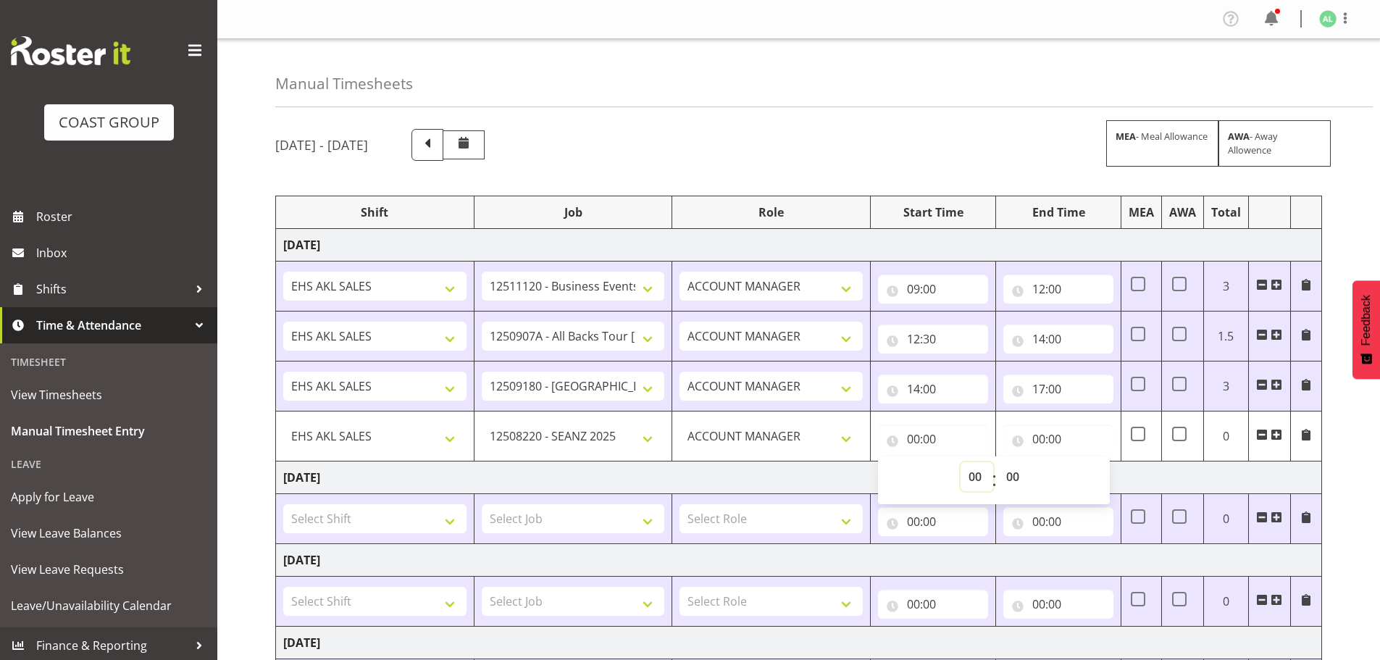
click at [975, 476] on select "00 01 02 03 04 05 06 07 08 09 10 11 12 13 14 15 16 17 18 19 20 21 22 23" at bounding box center [976, 476] width 33 height 29
select select "7"
click at [960, 462] on select "00 01 02 03 04 05 06 07 08 09 10 11 12 13 14 15 16 17 18 19 20 21 22 23" at bounding box center [976, 476] width 33 height 29
type input "07:00"
click at [1013, 476] on select "00 01 02 03 04 05 06 07 08 09 10 11 12 13 14 15 16 17 18 19 20 21 22 23 24 25 2…" at bounding box center [1014, 476] width 33 height 29
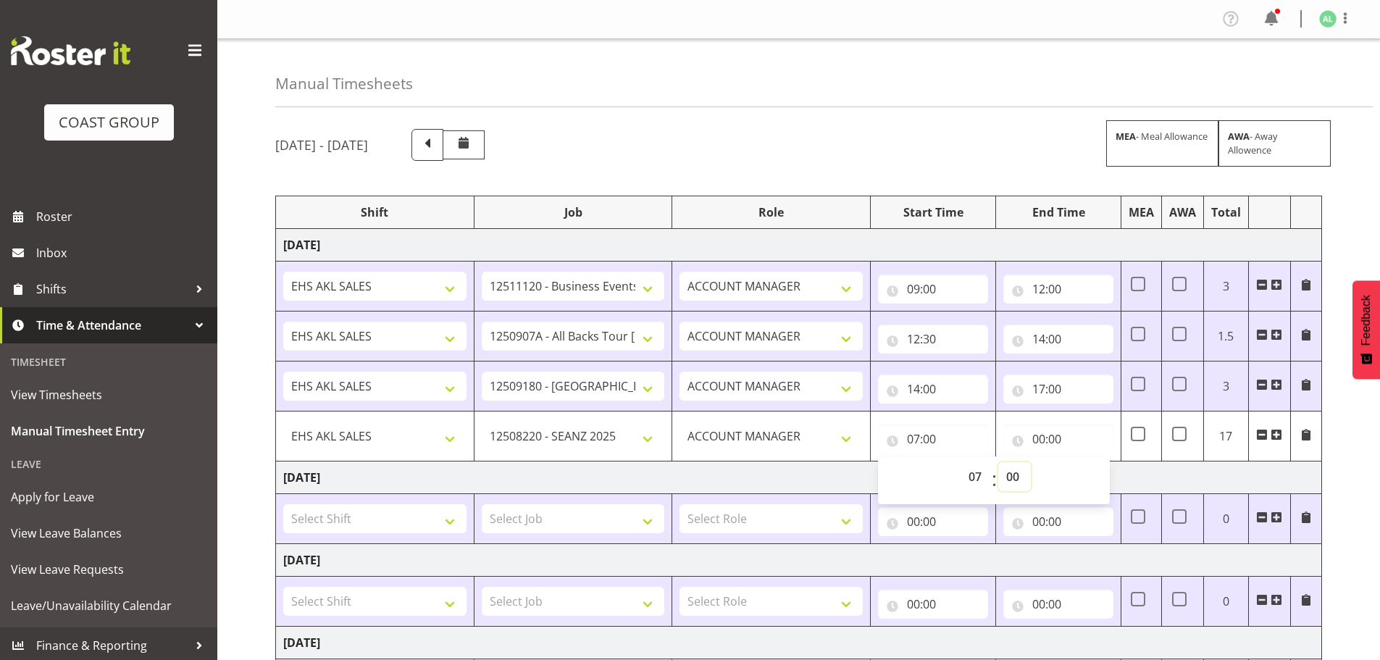
select select "30"
click at [998, 462] on select "00 01 02 03 04 05 06 07 08 09 10 11 12 13 14 15 16 17 18 19 20 21 22 23 24 25 2…" at bounding box center [1014, 476] width 33 height 29
type input "07:30"
click at [1046, 439] on input "00:00" at bounding box center [1058, 438] width 110 height 29
click at [1096, 474] on select "00 01 02 03 04 05 06 07 08 09 10 11 12 13 14 15 16 17 18 19 20 21 22 23" at bounding box center [1102, 476] width 33 height 29
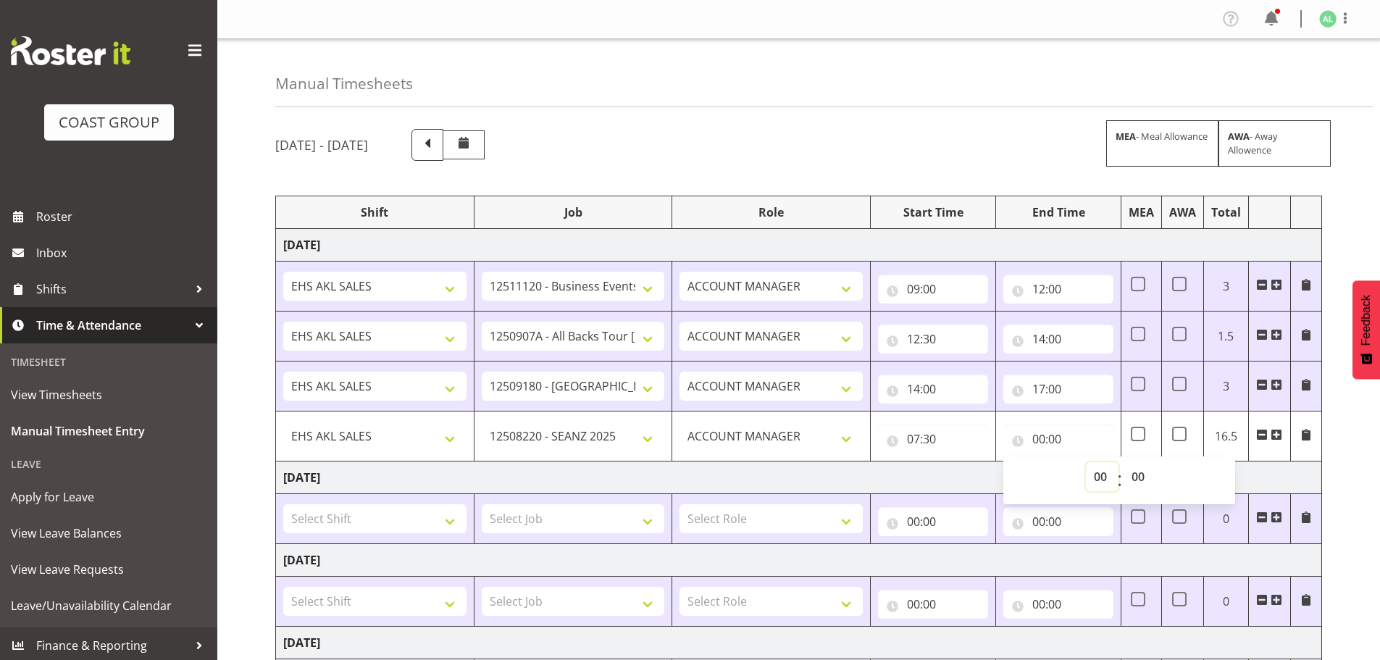
select select "9"
click at [1086, 462] on select "00 01 02 03 04 05 06 07 08 09 10 11 12 13 14 15 16 17 18 19 20 21 22 23" at bounding box center [1102, 476] width 33 height 29
type input "09:00"
click at [939, 472] on td "[DATE]" at bounding box center [799, 477] width 1046 height 33
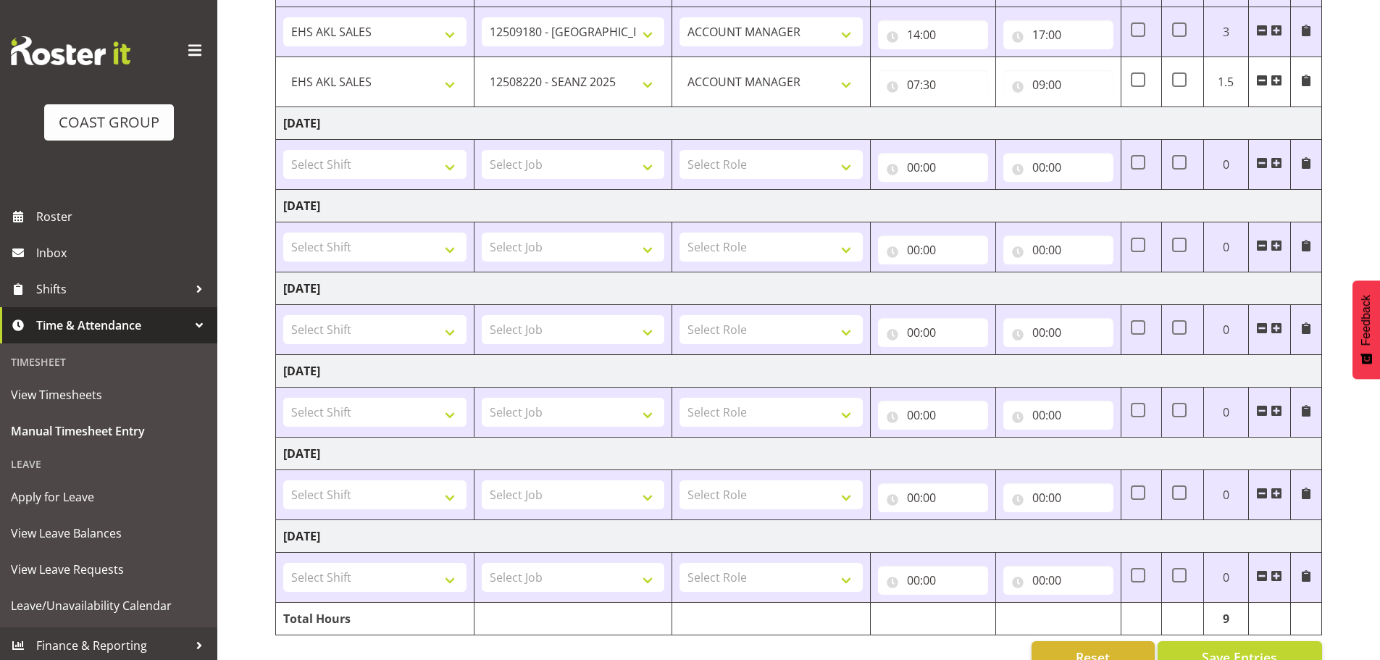
scroll to position [389, 0]
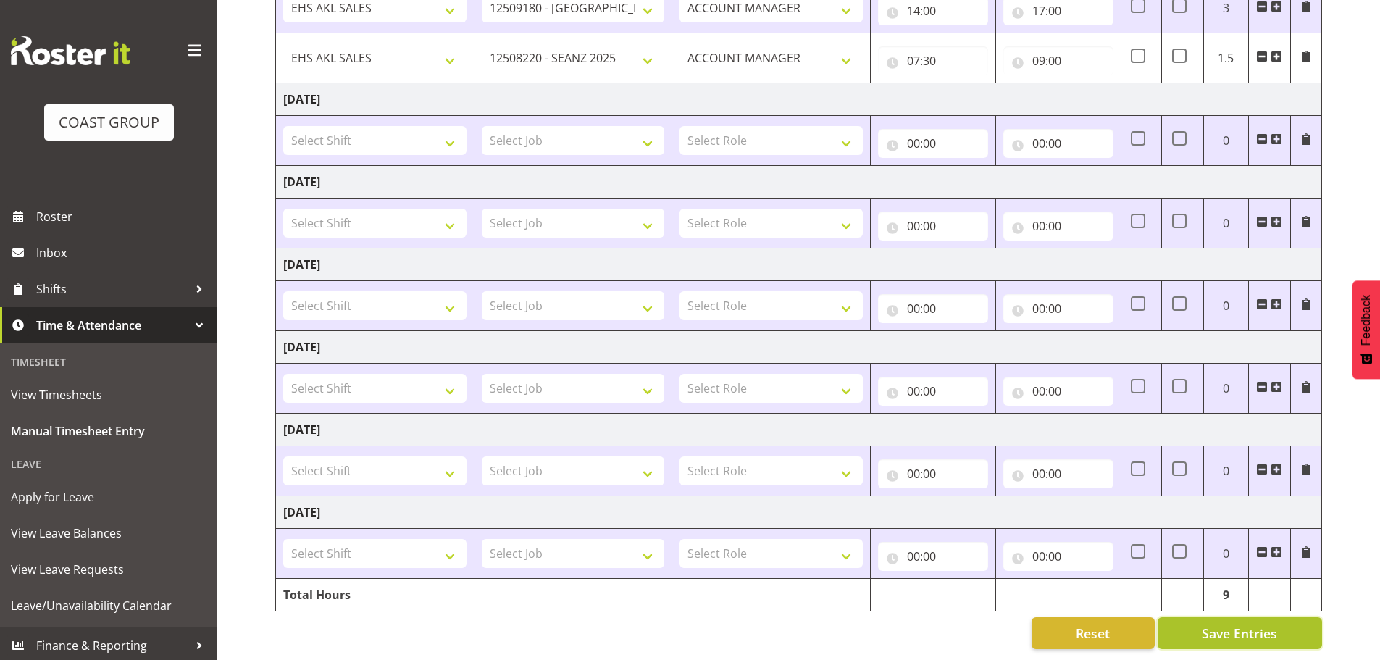
click at [1204, 624] on span "Save Entries" at bounding box center [1238, 633] width 75 height 19
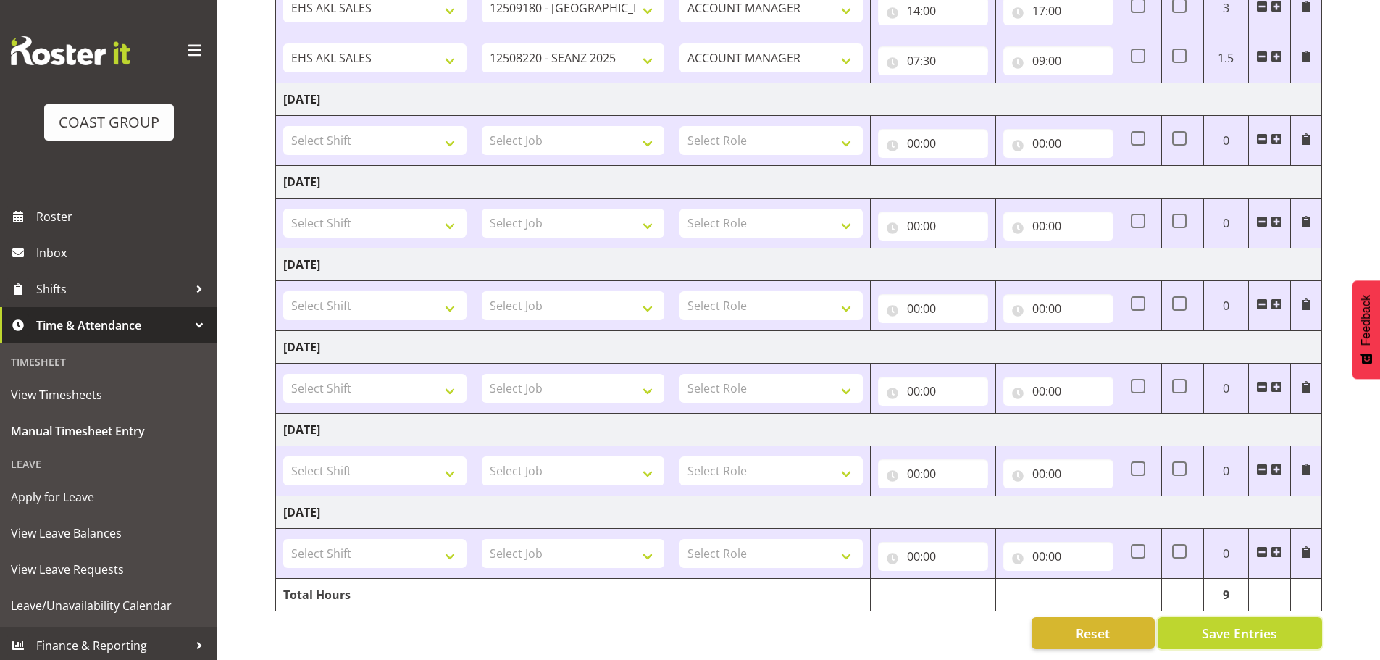
scroll to position [0, 0]
